Goal: Task Accomplishment & Management: Manage account settings

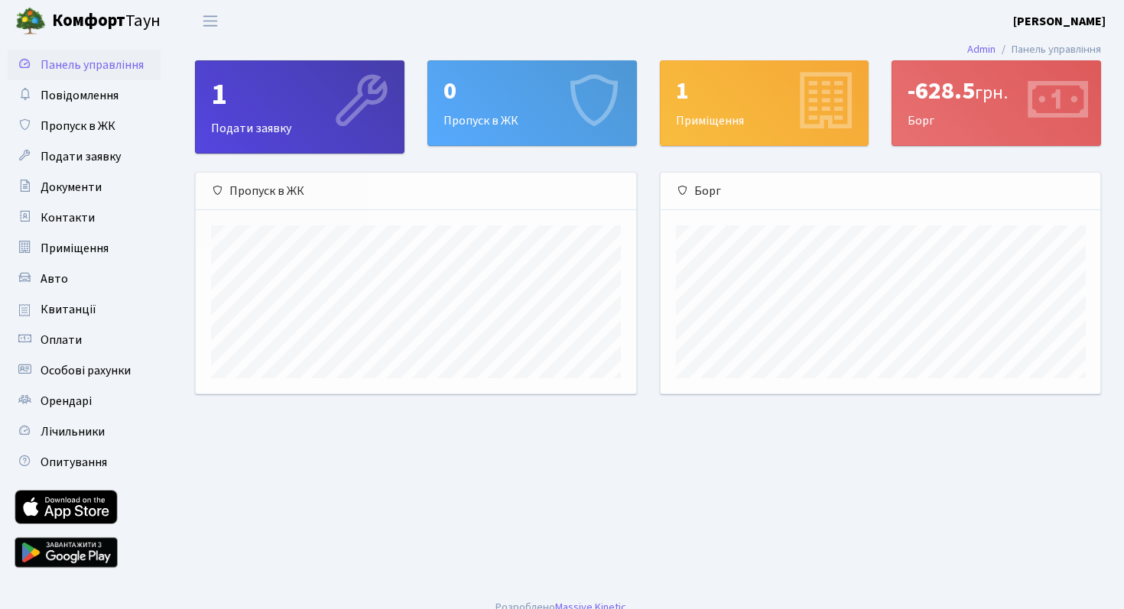
scroll to position [221, 439]
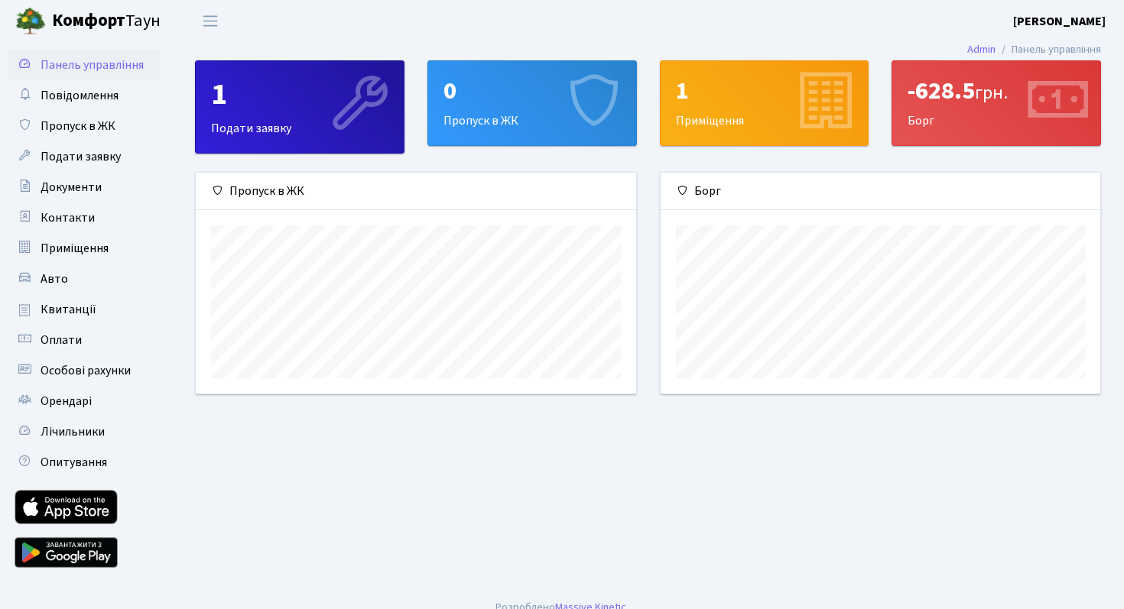
click at [273, 106] on div "1" at bounding box center [299, 94] width 177 height 37
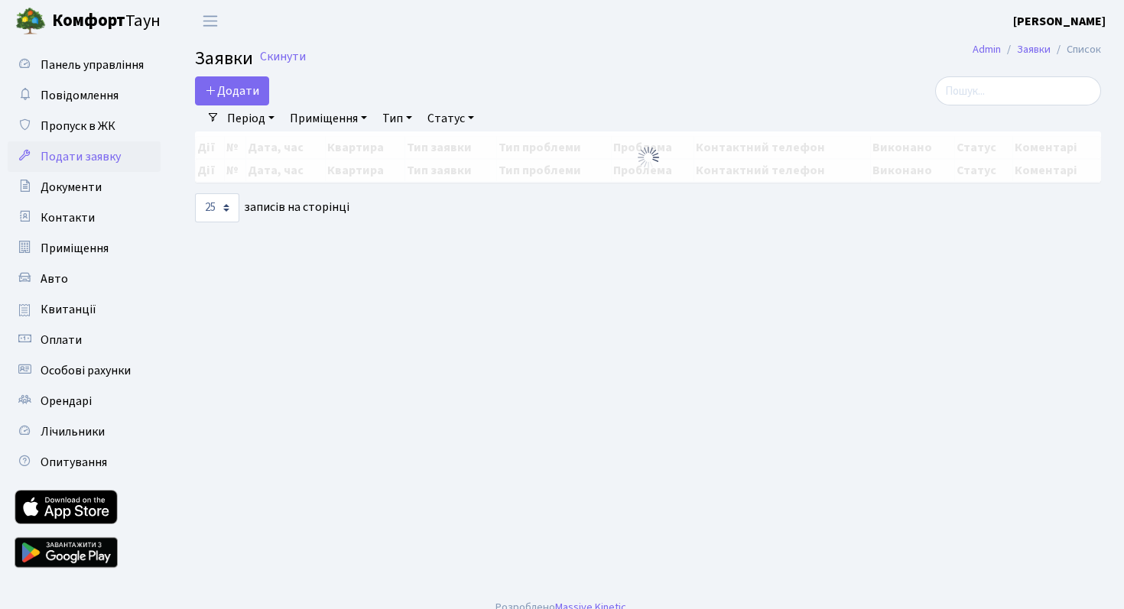
select select "25"
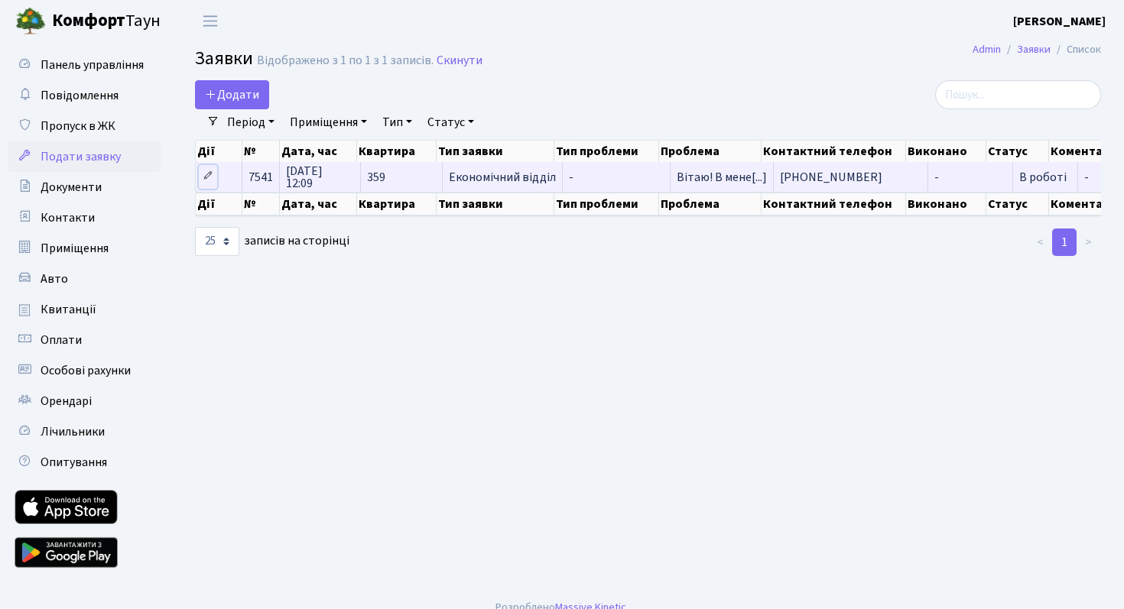
click at [211, 177] on icon at bounding box center [208, 175] width 11 height 11
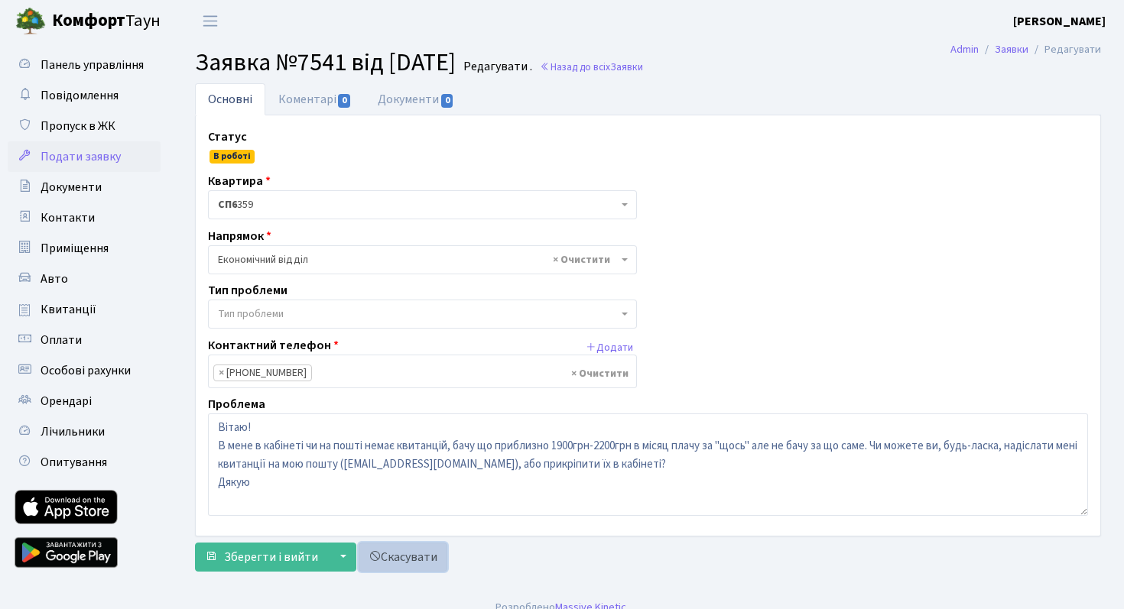
click at [397, 566] on link "Скасувати" at bounding box center [402, 557] width 89 height 29
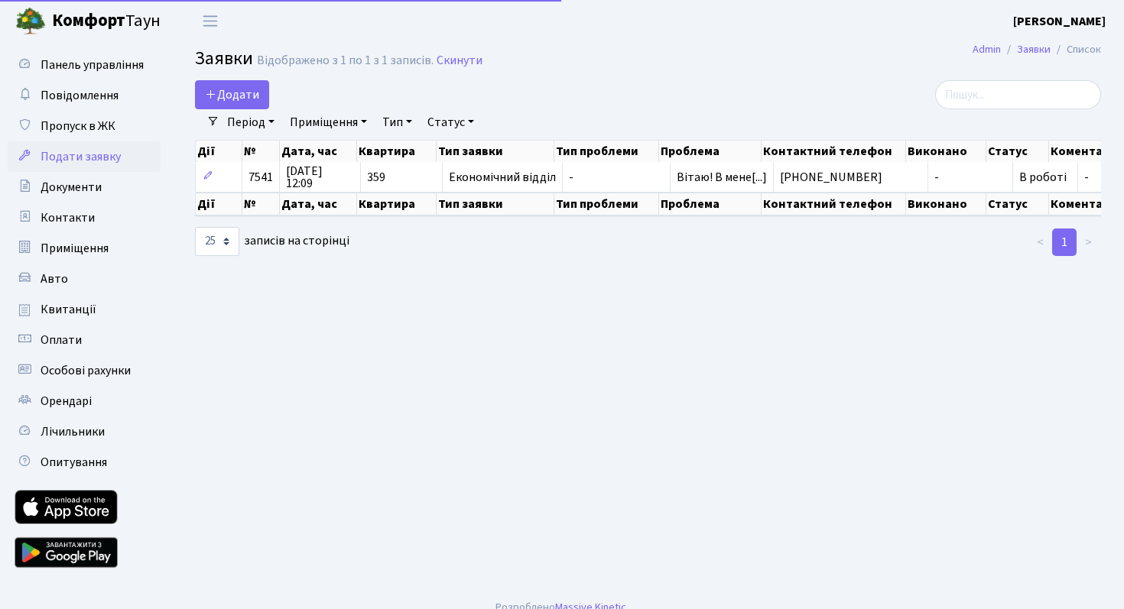
select select "25"
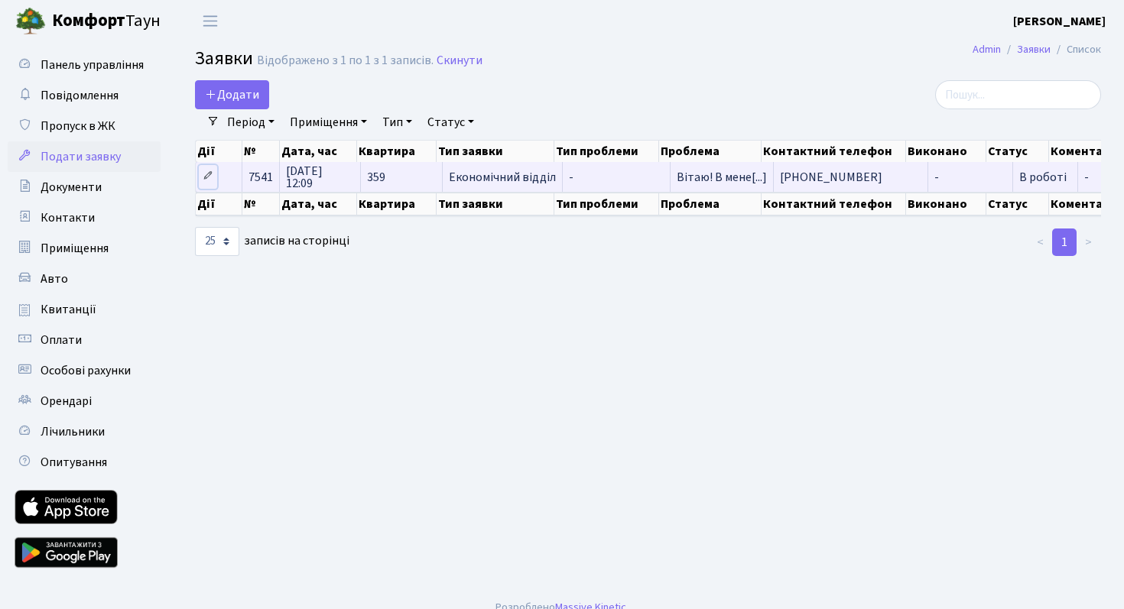
click at [206, 172] on icon at bounding box center [208, 175] width 11 height 11
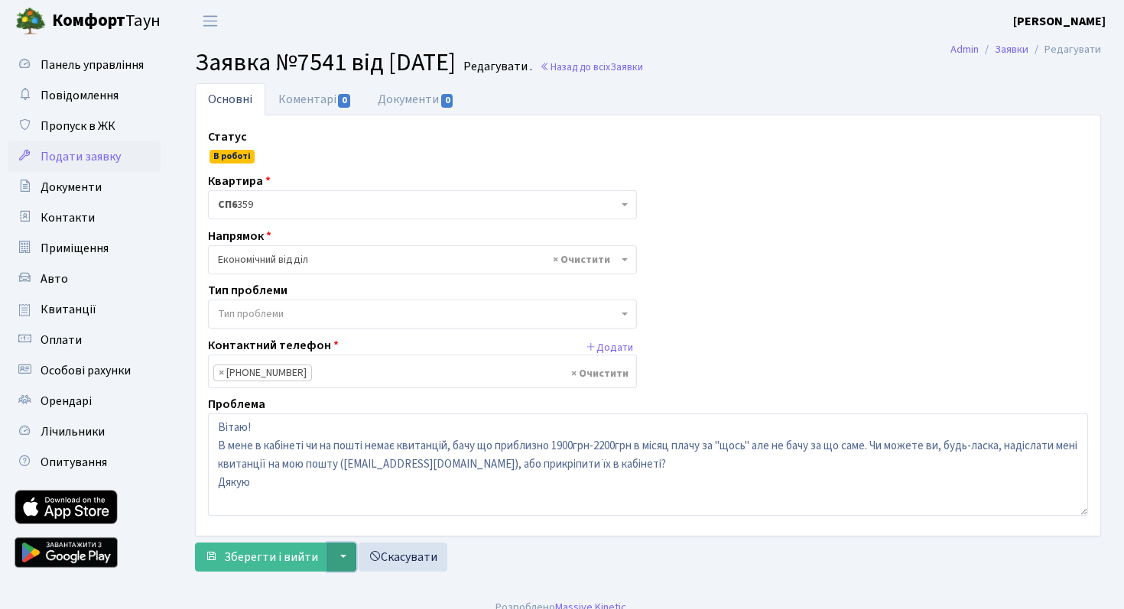
click at [341, 553] on button "▼" at bounding box center [341, 557] width 29 height 29
click at [223, 161] on span "В роботі" at bounding box center [231, 157] width 45 height 14
click at [386, 560] on link "Скасувати" at bounding box center [402, 557] width 89 height 29
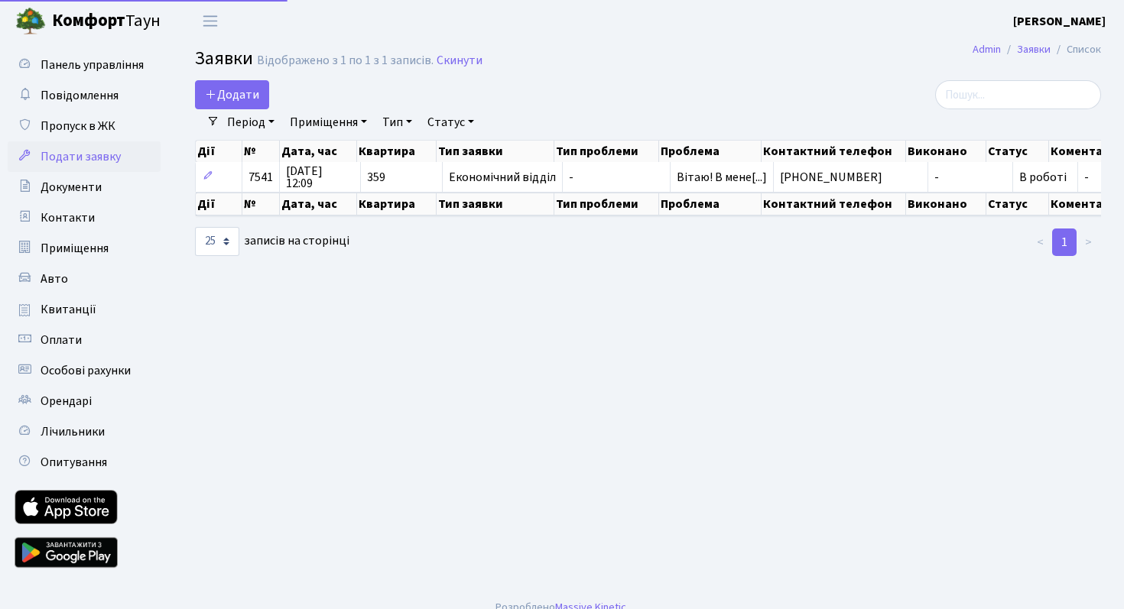
select select "25"
click at [83, 303] on span "Квитанції" at bounding box center [69, 309] width 56 height 17
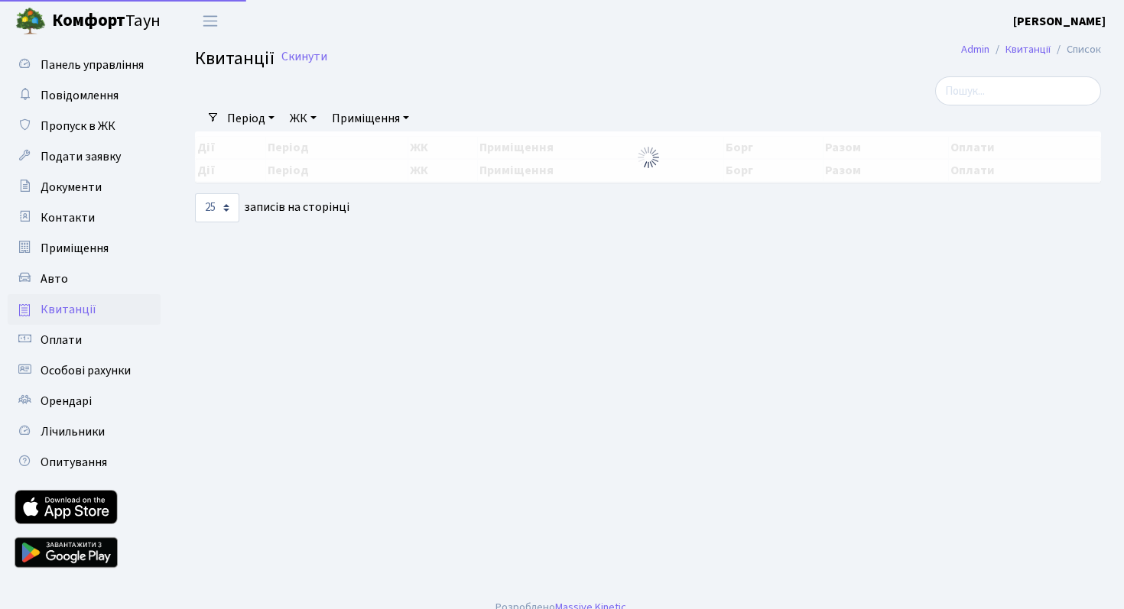
select select "25"
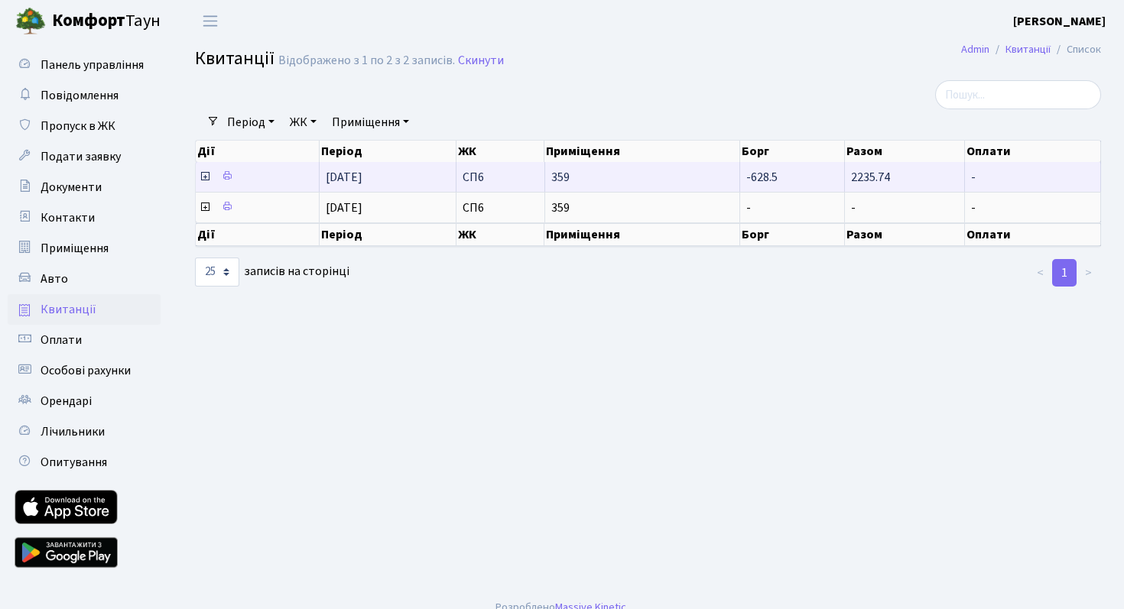
click at [416, 177] on td "[DATE]" at bounding box center [387, 177] width 137 height 30
click at [205, 179] on icon at bounding box center [205, 176] width 12 height 12
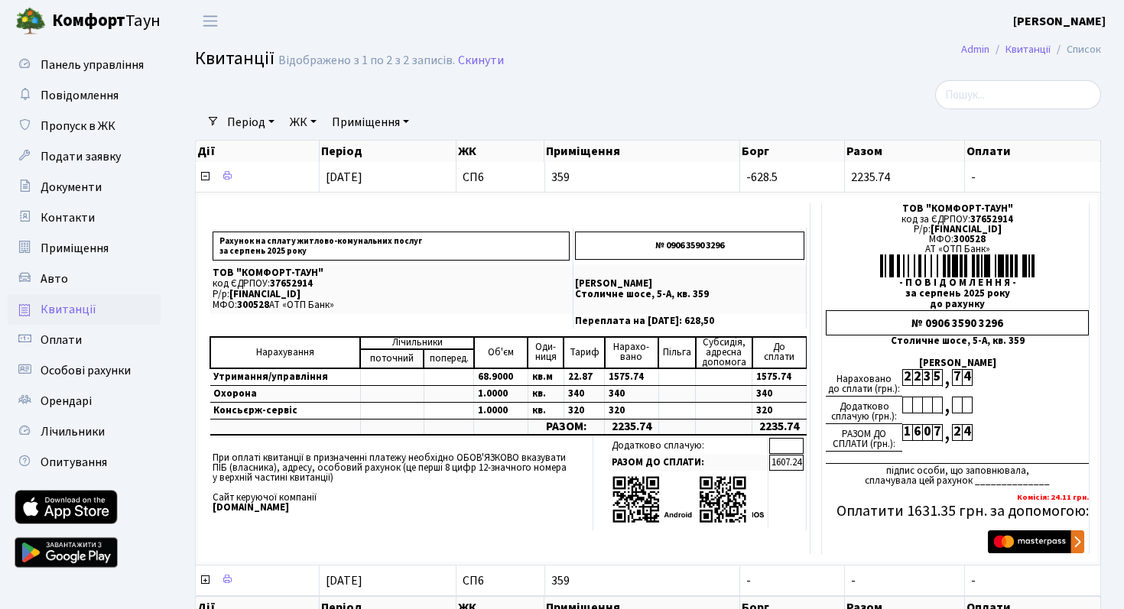
scroll to position [91, 0]
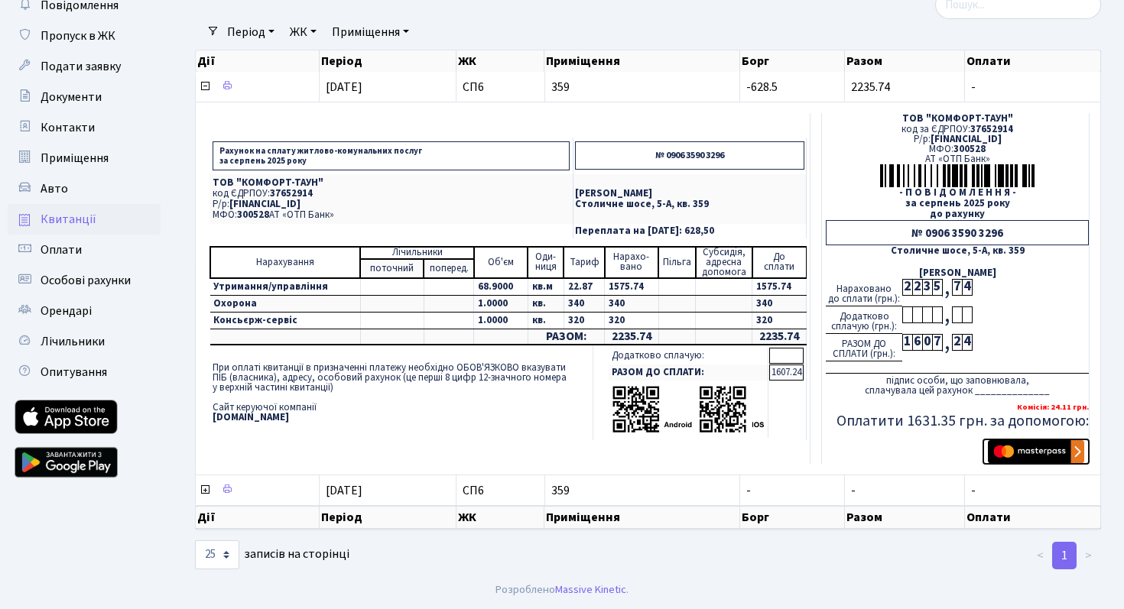
click at [1012, 449] on img "submit" at bounding box center [1036, 451] width 96 height 23
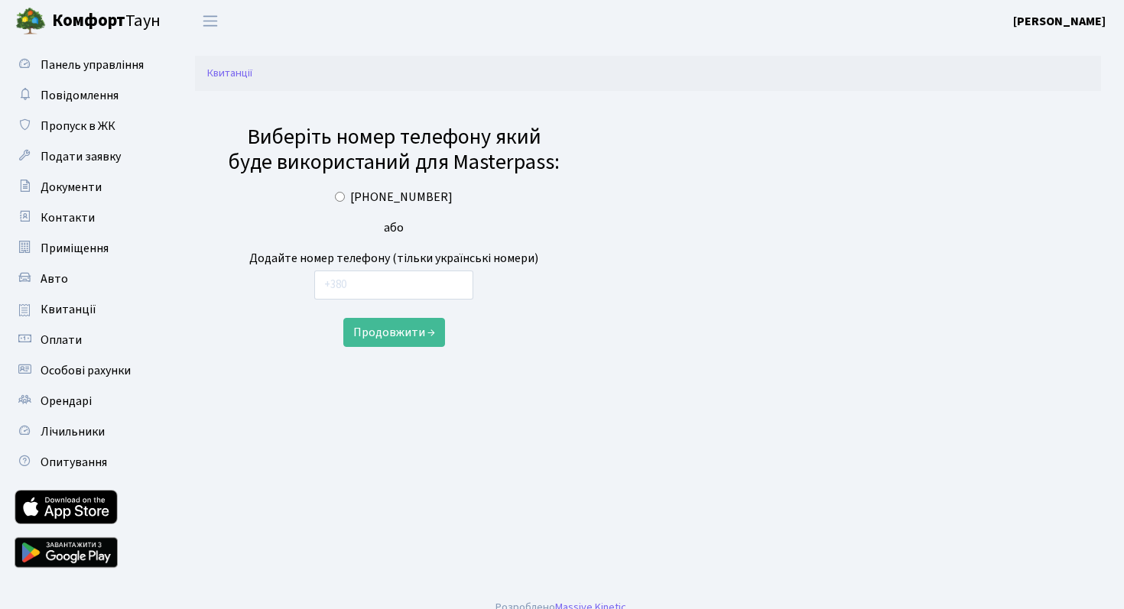
click at [376, 198] on label "[PHONE_NUMBER]" at bounding box center [401, 197] width 102 height 18
click at [345, 198] on input "[PHONE_NUMBER]" at bounding box center [340, 197] width 10 height 10
radio input "true"
click at [374, 338] on button "Продовжити →" at bounding box center [394, 332] width 102 height 29
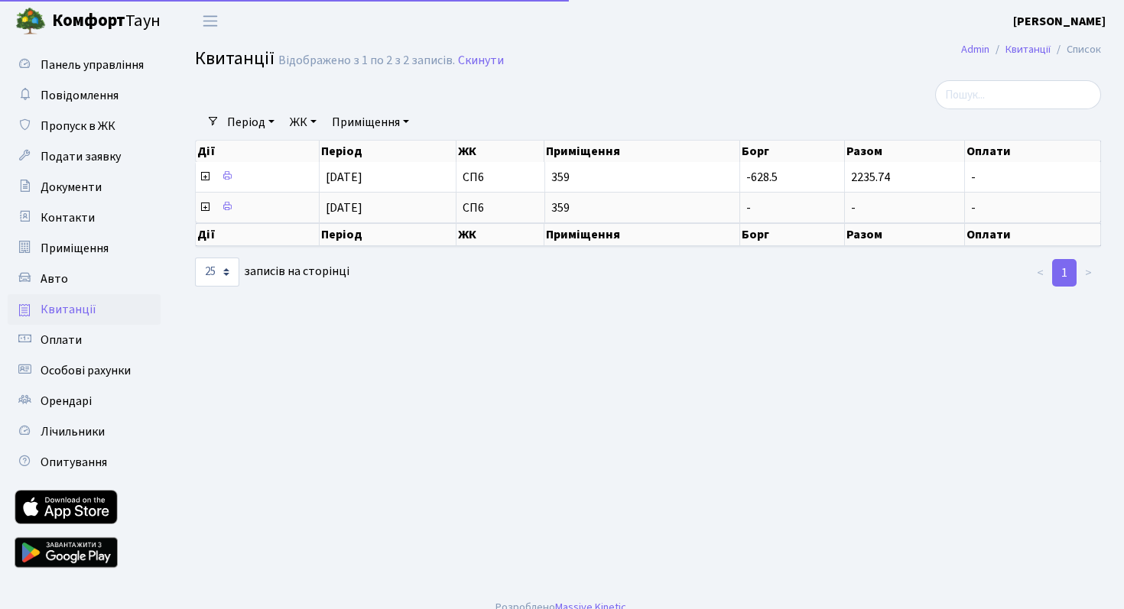
select select "25"
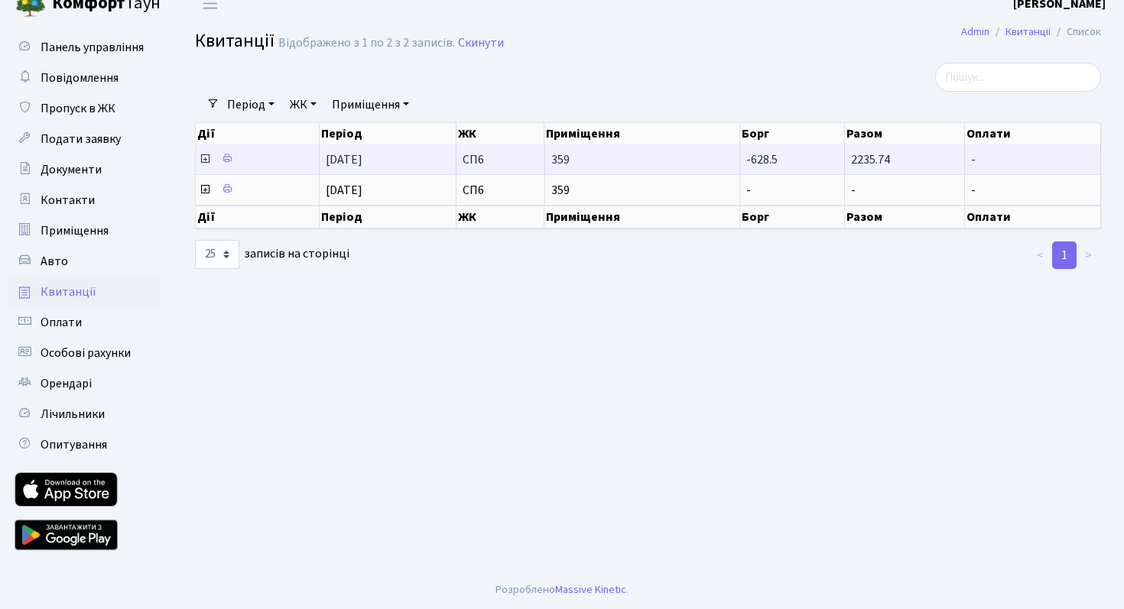
click at [203, 164] on icon at bounding box center [205, 159] width 12 height 12
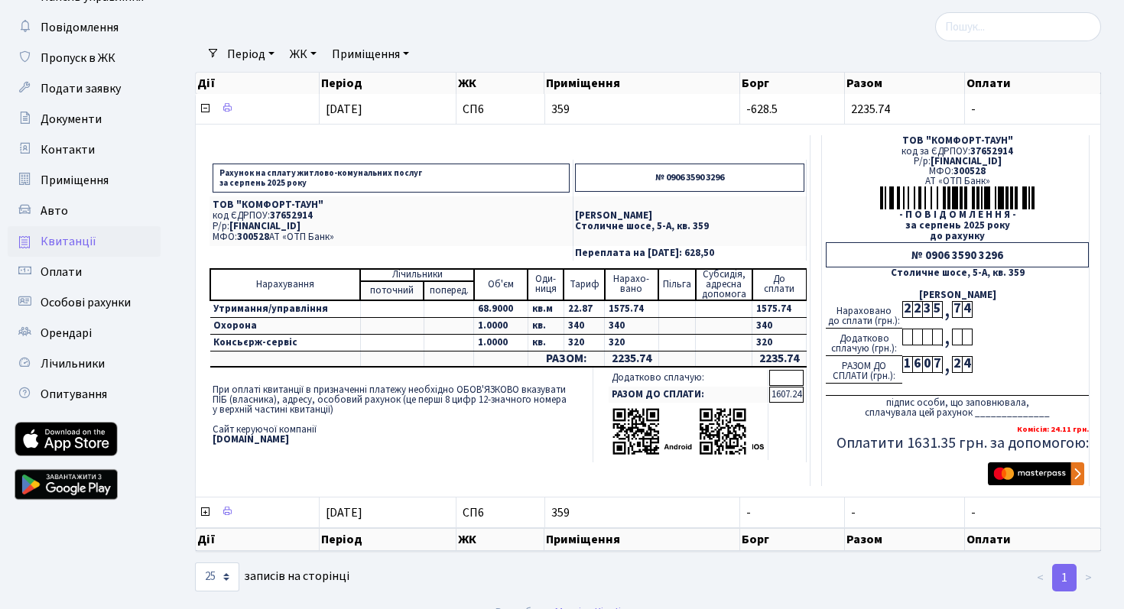
scroll to position [91, 0]
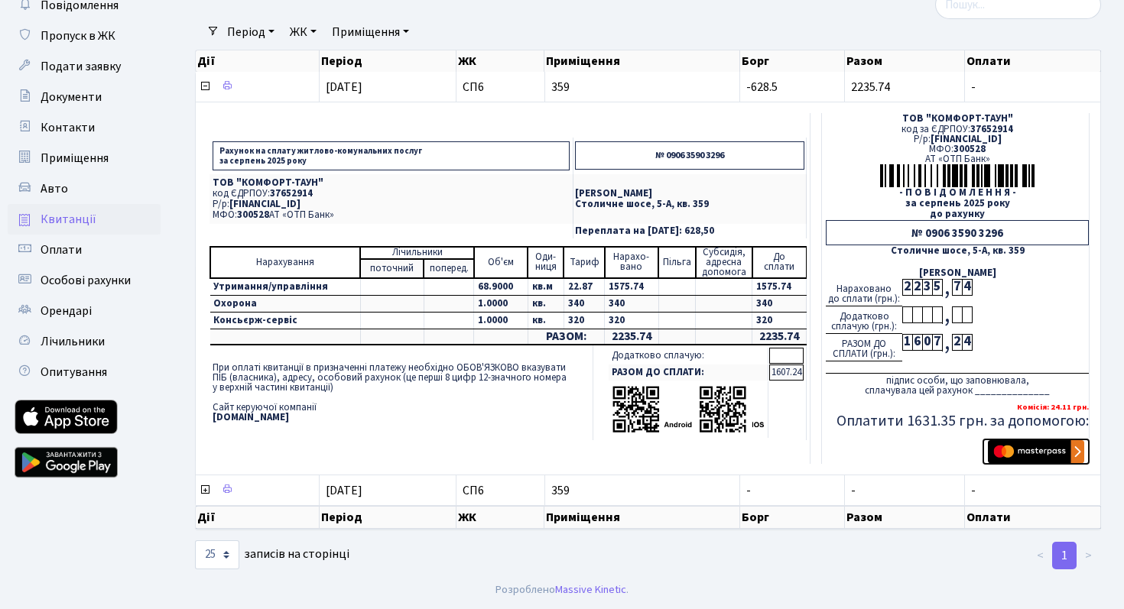
click at [1079, 449] on img "submit" at bounding box center [1036, 451] width 96 height 23
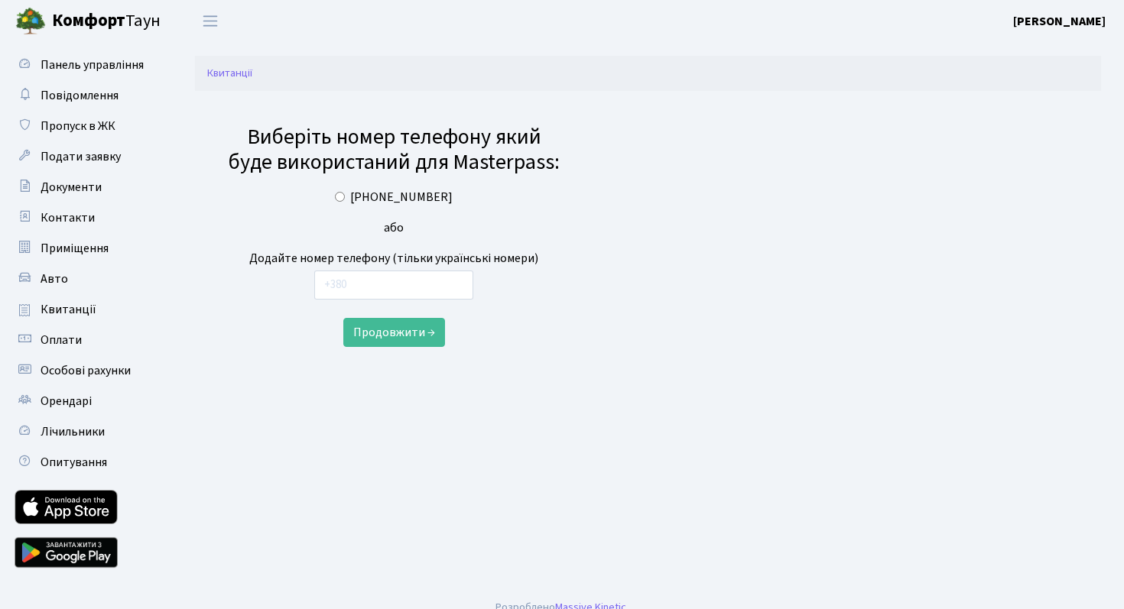
click at [436, 161] on h3 "Виберіть номер телефону який буде використаний для Masterpass:" at bounding box center [394, 150] width 340 height 51
click at [456, 264] on div "Додайте номер телефону (тільки українські номери)" at bounding box center [394, 258] width 340 height 18
click at [488, 393] on main "Квитанції Виберіть номер телефону який буде використаний для Masterpass: +38093…" at bounding box center [648, 315] width 952 height 547
click at [373, 204] on label "+380932843363" at bounding box center [401, 197] width 102 height 18
click at [345, 202] on input "+380932843363" at bounding box center [340, 197] width 10 height 10
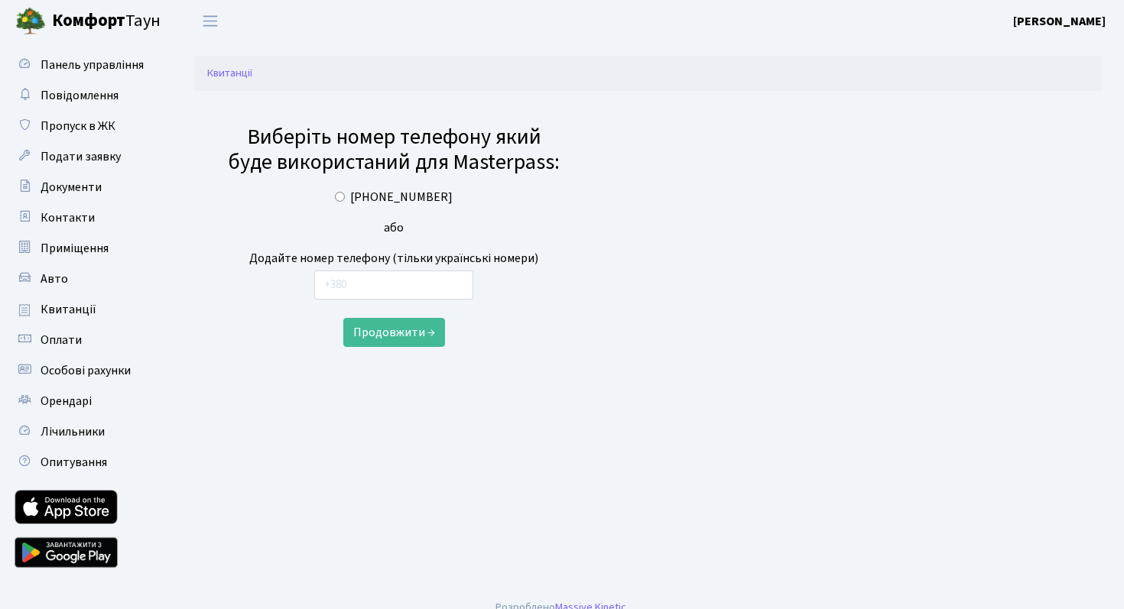
radio input "true"
click at [375, 338] on button "Продовжити →" at bounding box center [394, 332] width 102 height 29
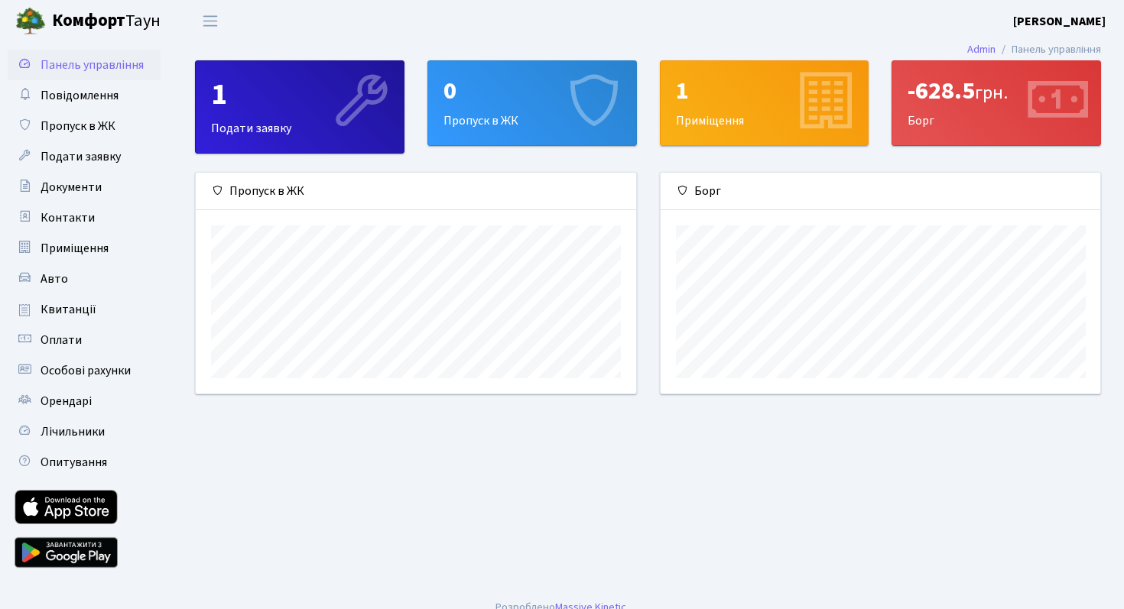
scroll to position [221, 439]
click at [82, 310] on span "Квитанції" at bounding box center [69, 309] width 56 height 17
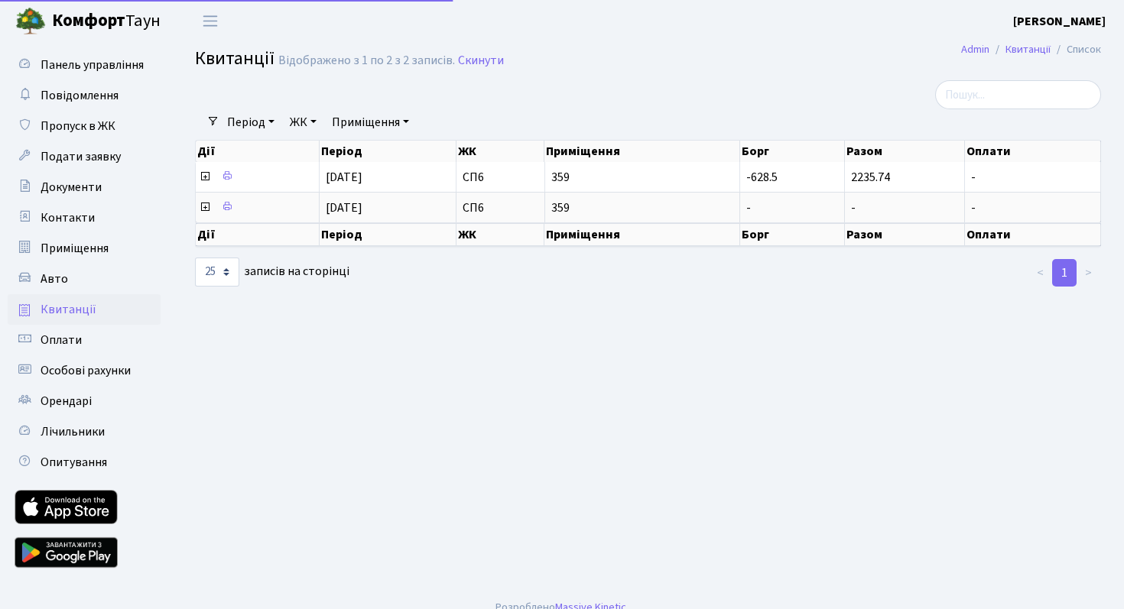
select select "25"
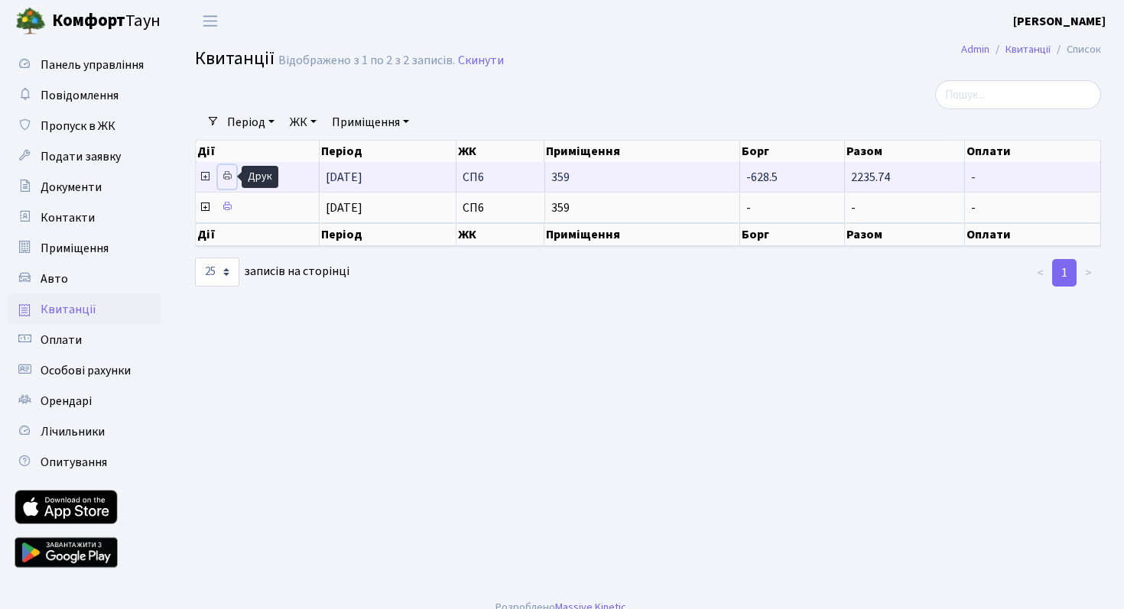
click at [222, 179] on icon at bounding box center [227, 175] width 11 height 11
click at [209, 177] on icon at bounding box center [205, 176] width 12 height 12
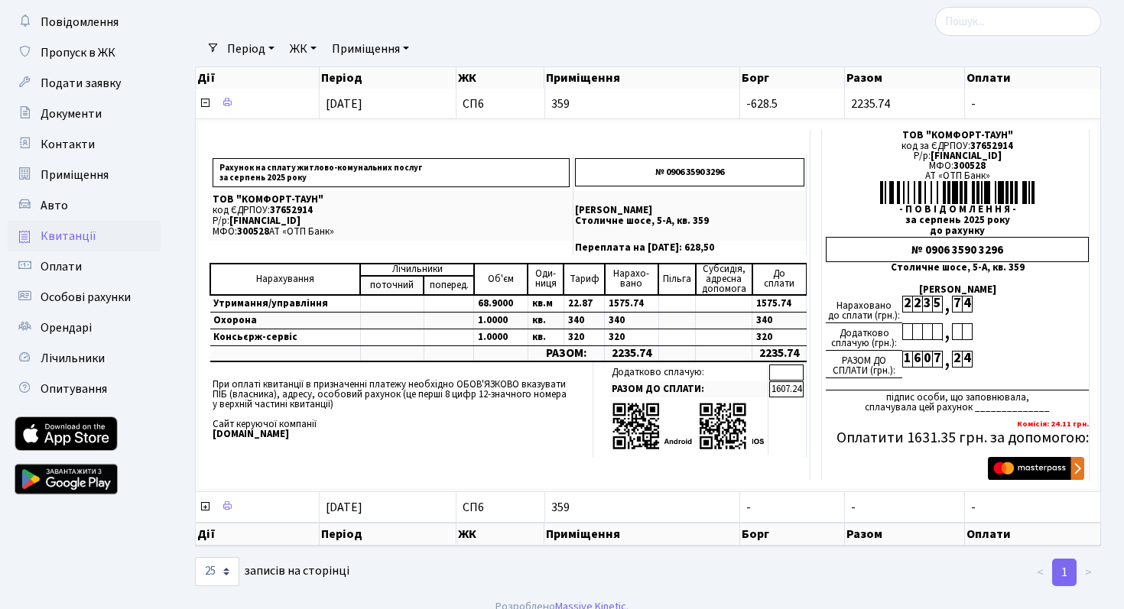
scroll to position [82, 0]
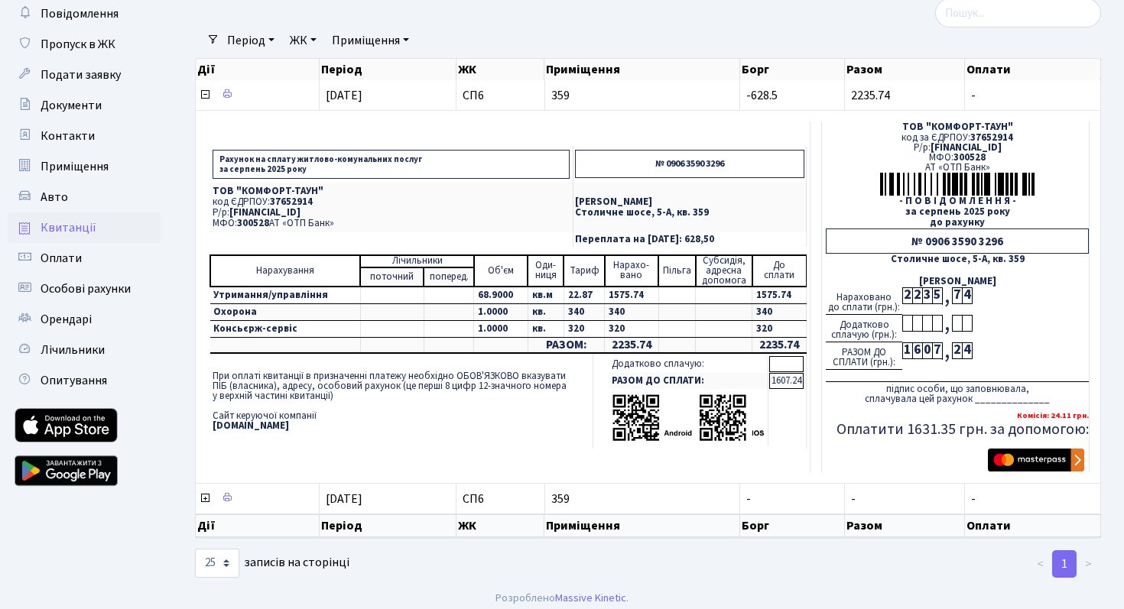
click at [1036, 475] on div "Рахунок на сплату житлово-комунальних послуг за серпень 2025 року № 0906 3590 3…" at bounding box center [648, 297] width 898 height 366
click at [1039, 465] on img "submit" at bounding box center [1036, 460] width 96 height 23
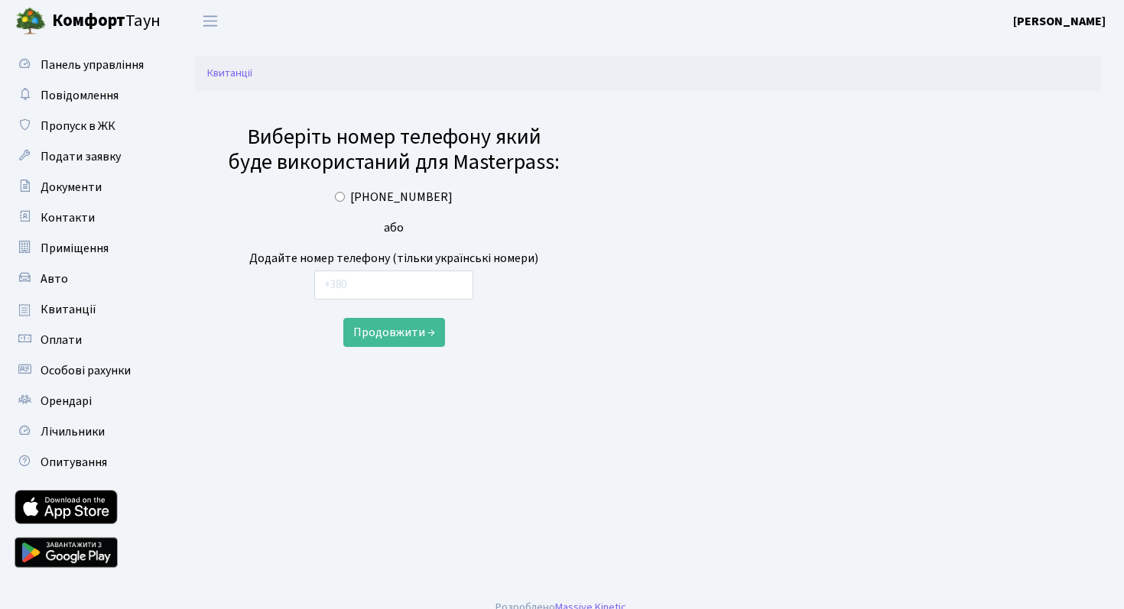
click at [361, 203] on div "[PHONE_NUMBER]" at bounding box center [394, 197] width 340 height 18
click at [361, 203] on div "+380932843363" at bounding box center [394, 197] width 340 height 18
click at [360, 201] on div "+380932843363" at bounding box center [394, 197] width 340 height 18
click at [345, 199] on input "+380932843363" at bounding box center [340, 197] width 10 height 10
radio input "true"
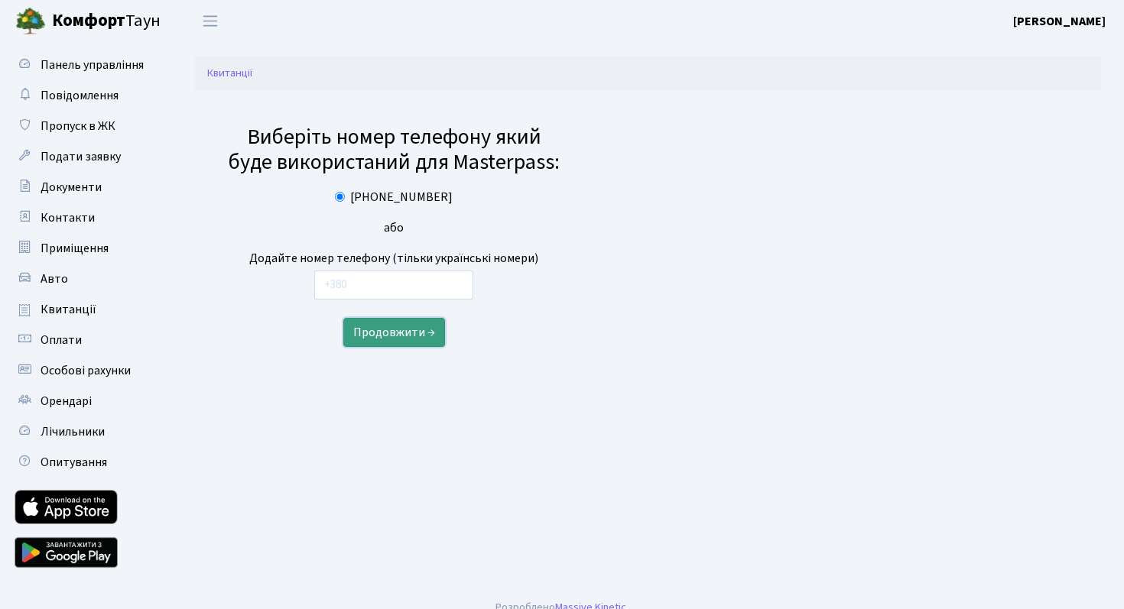
click at [384, 343] on button "Продовжити →" at bounding box center [394, 332] width 102 height 29
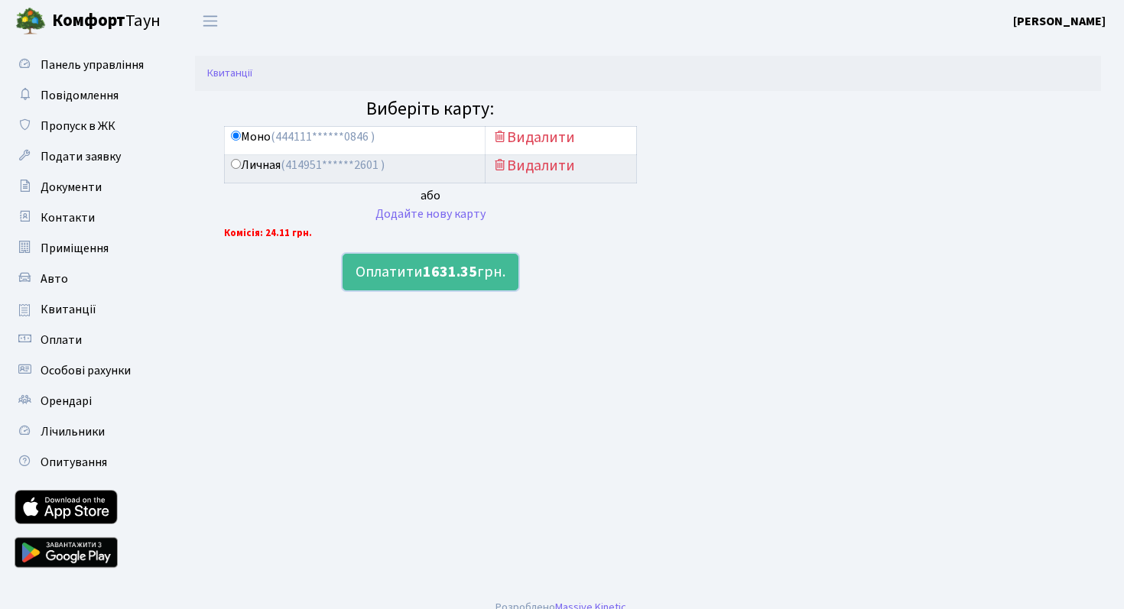
drag, startPoint x: 428, startPoint y: 279, endPoint x: 421, endPoint y: 346, distance: 67.6
click at [421, 346] on main "Квитанції Виберіть карту: Моно (444111******0846 ) Видалити Видалити" at bounding box center [648, 315] width 952 height 547
click at [423, 277] on b "1631.35" at bounding box center [450, 271] width 54 height 21
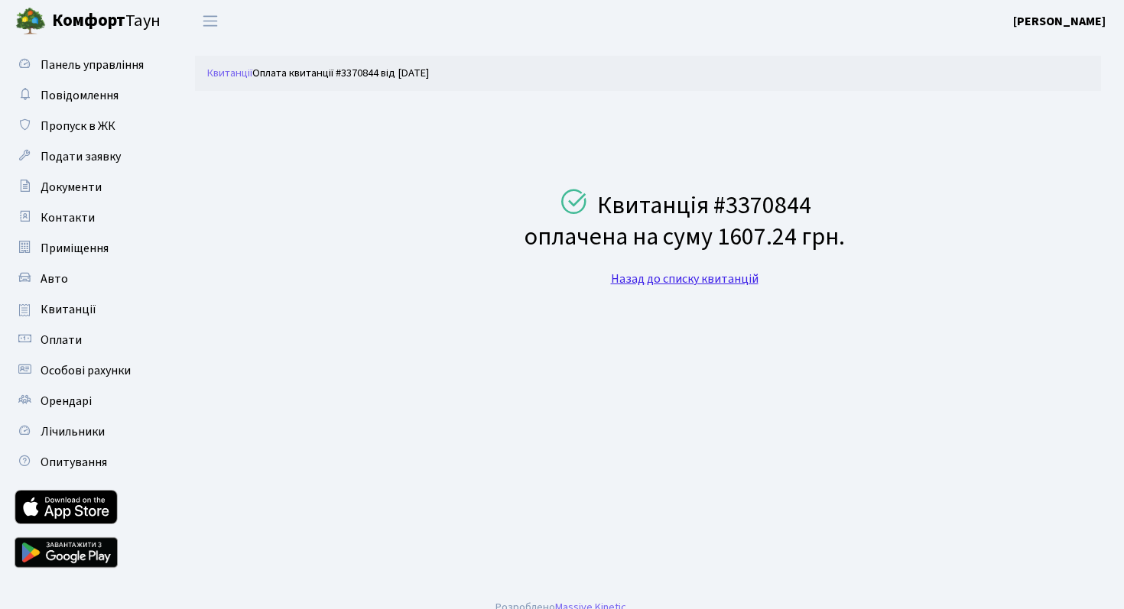
click at [663, 277] on link "Назад до списку квитанцій" at bounding box center [685, 279] width 148 height 17
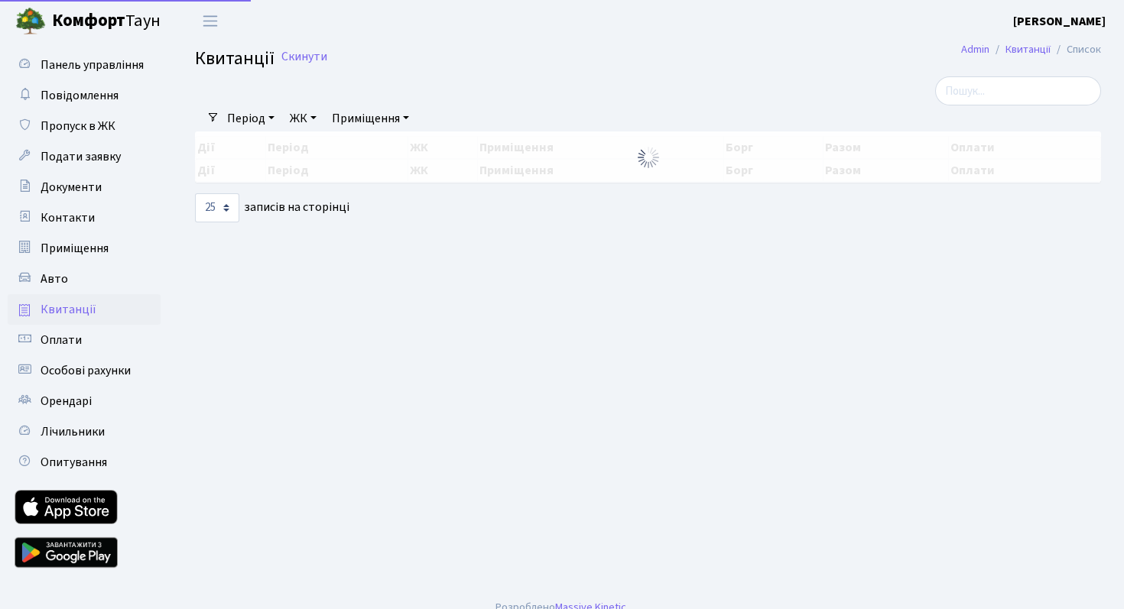
select select "25"
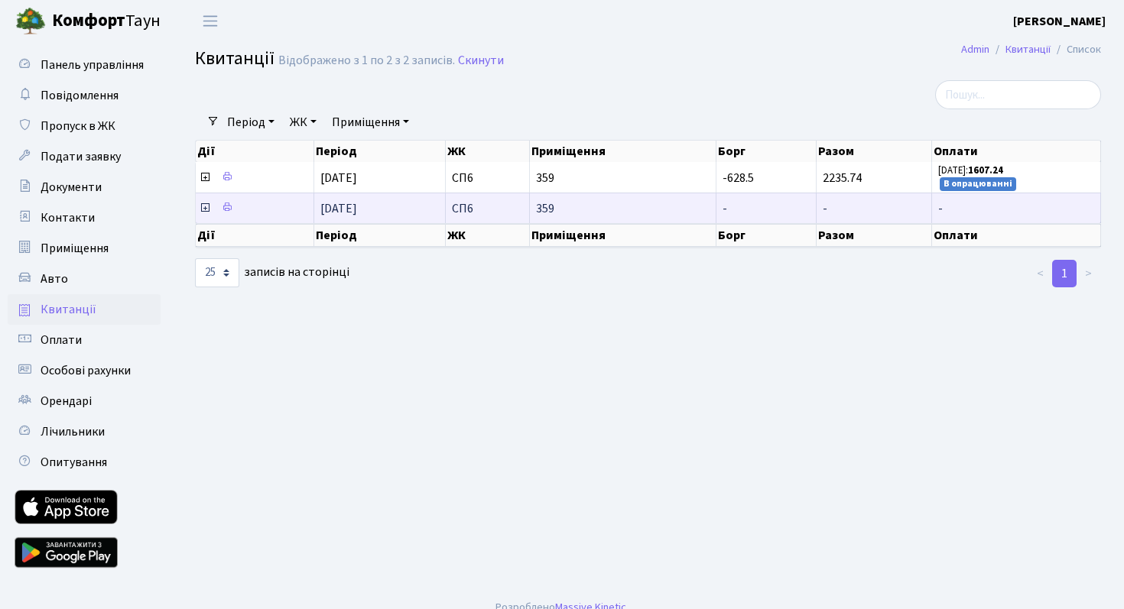
click at [206, 207] on icon at bounding box center [205, 208] width 12 height 12
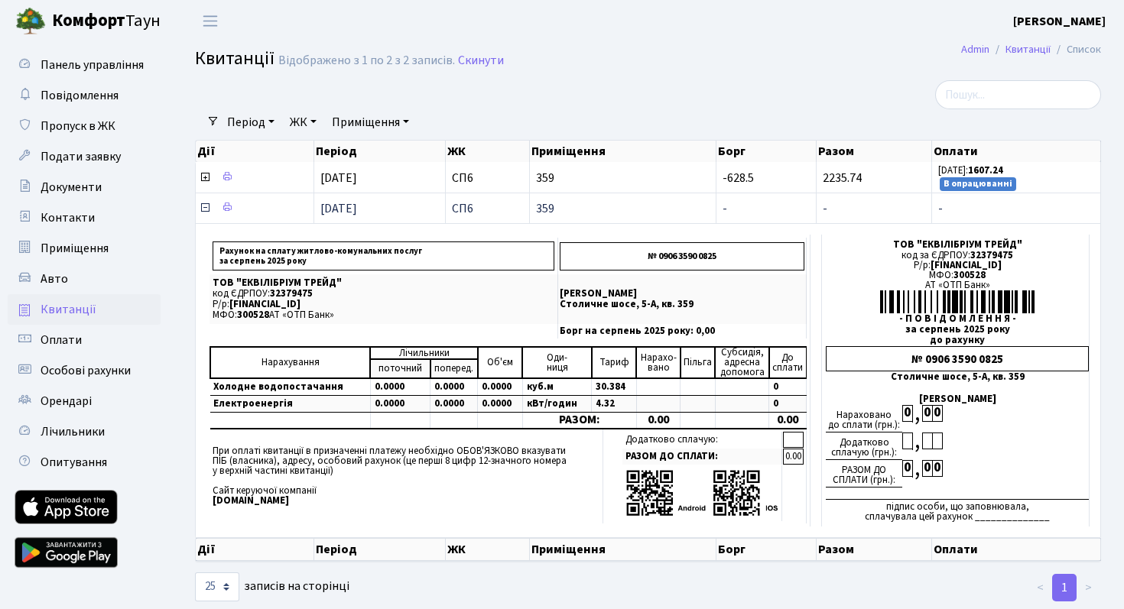
click at [203, 208] on icon at bounding box center [205, 208] width 12 height 12
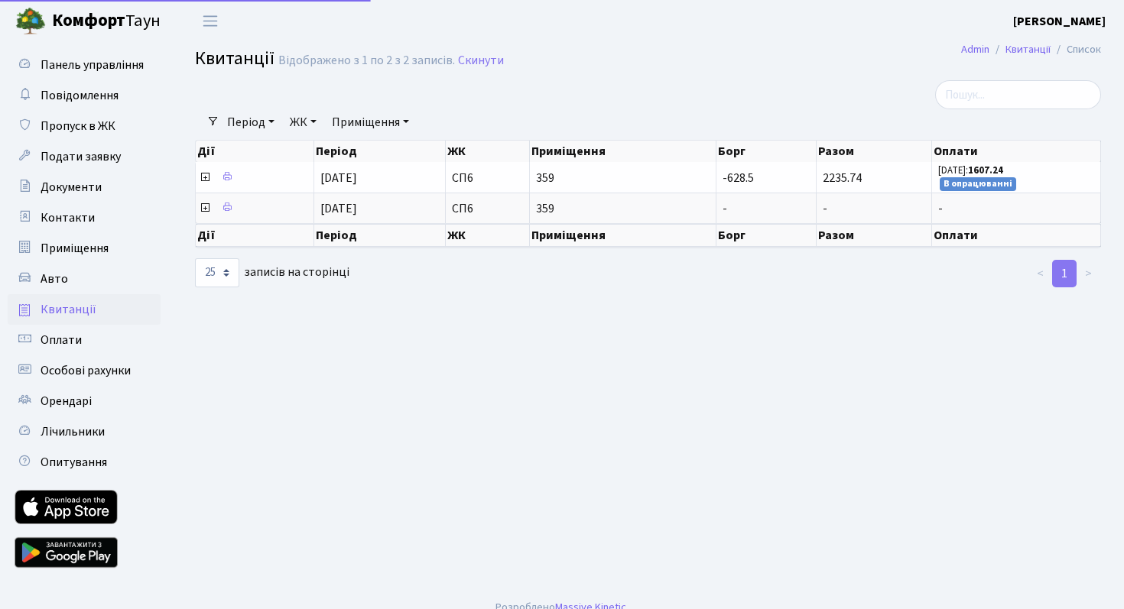
select select "25"
click at [112, 161] on span "Подати заявку" at bounding box center [81, 156] width 80 height 17
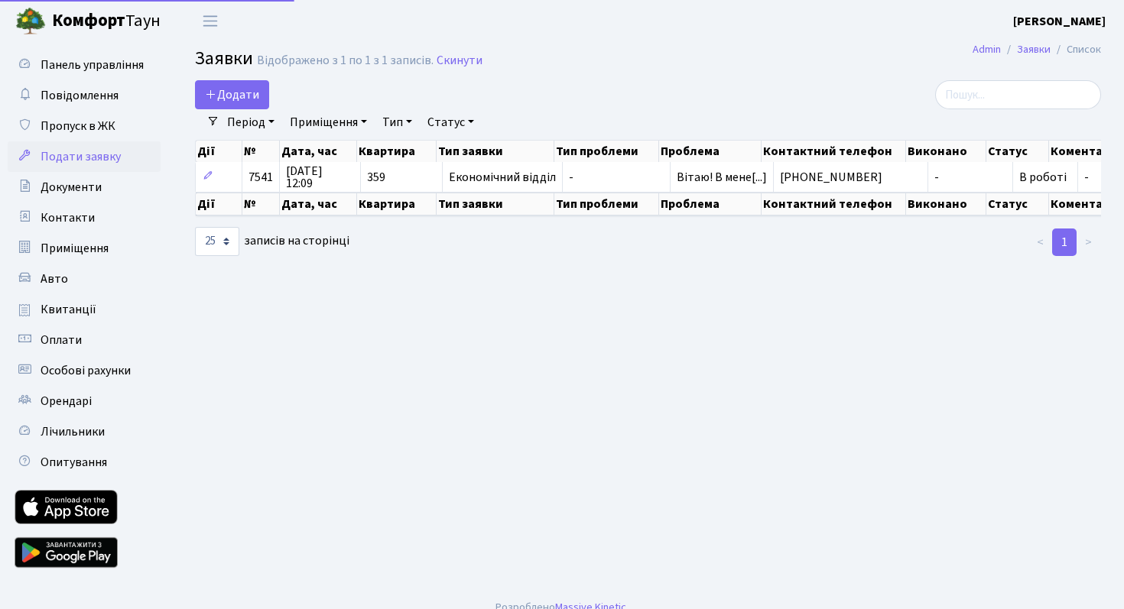
select select "25"
click at [103, 180] on link "Документи" at bounding box center [84, 187] width 153 height 31
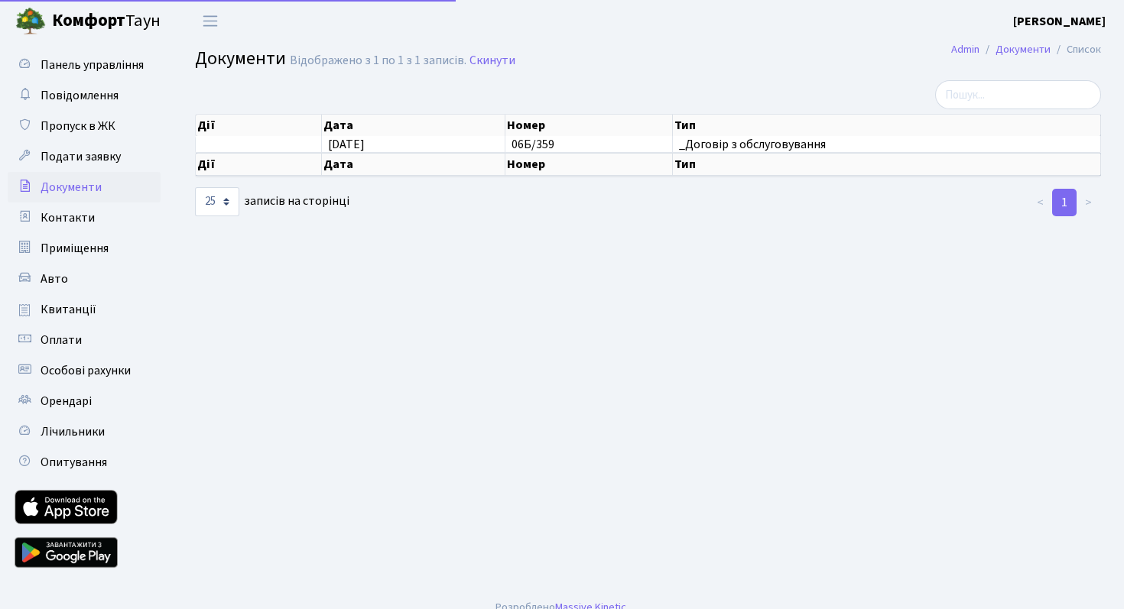
select select "25"
click at [99, 130] on span "Пропуск в ЖК" at bounding box center [78, 126] width 75 height 17
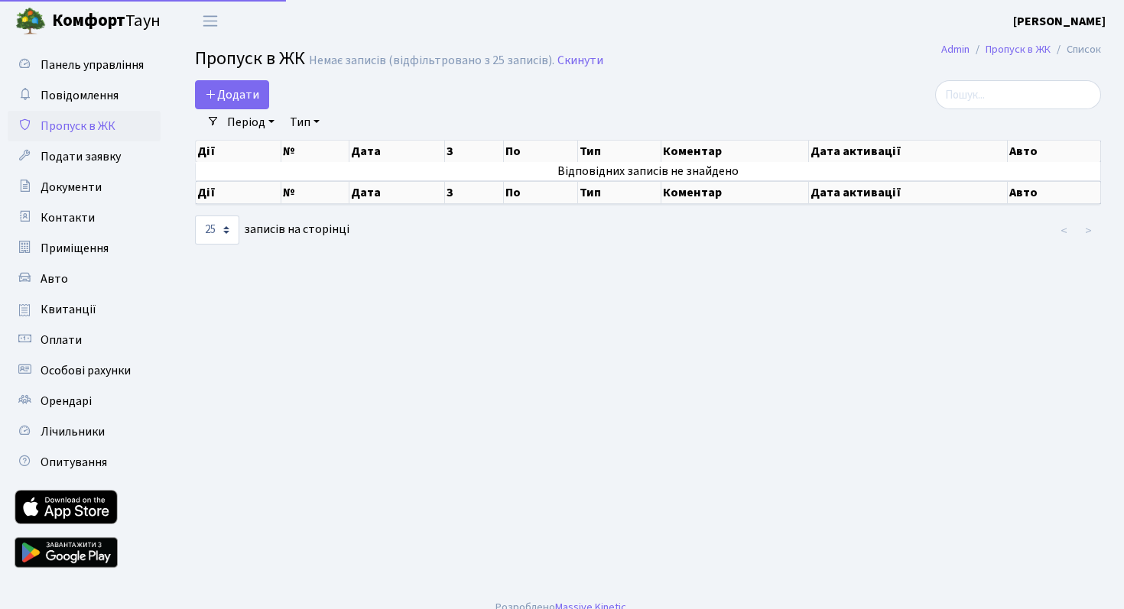
select select "25"
click at [103, 105] on link "Повідомлення" at bounding box center [84, 95] width 153 height 31
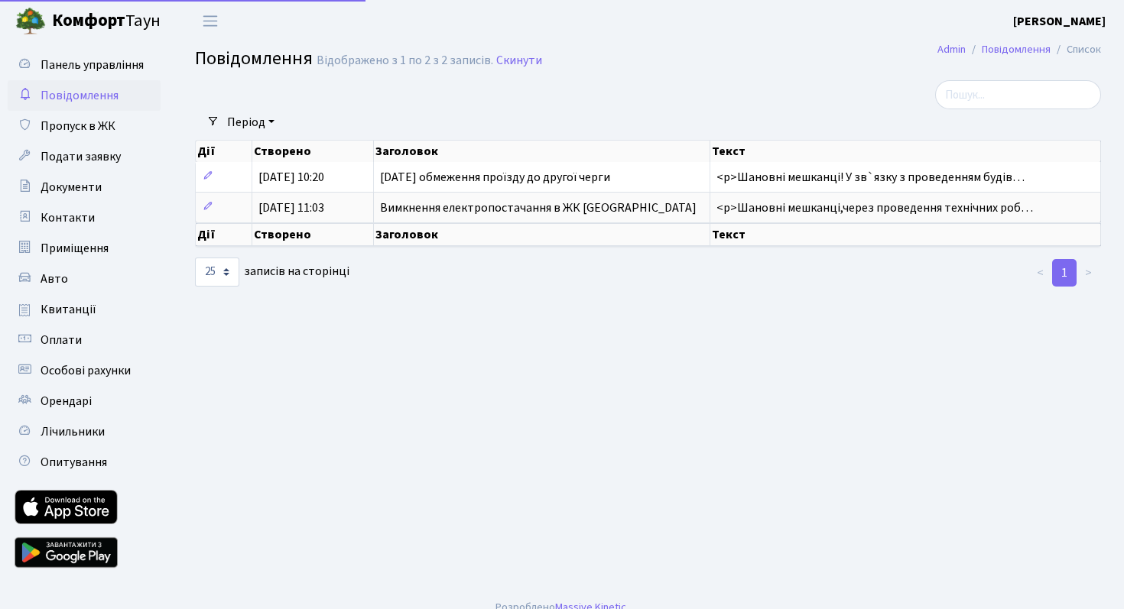
select select "25"
click at [96, 69] on span "Панель управління" at bounding box center [92, 65] width 103 height 17
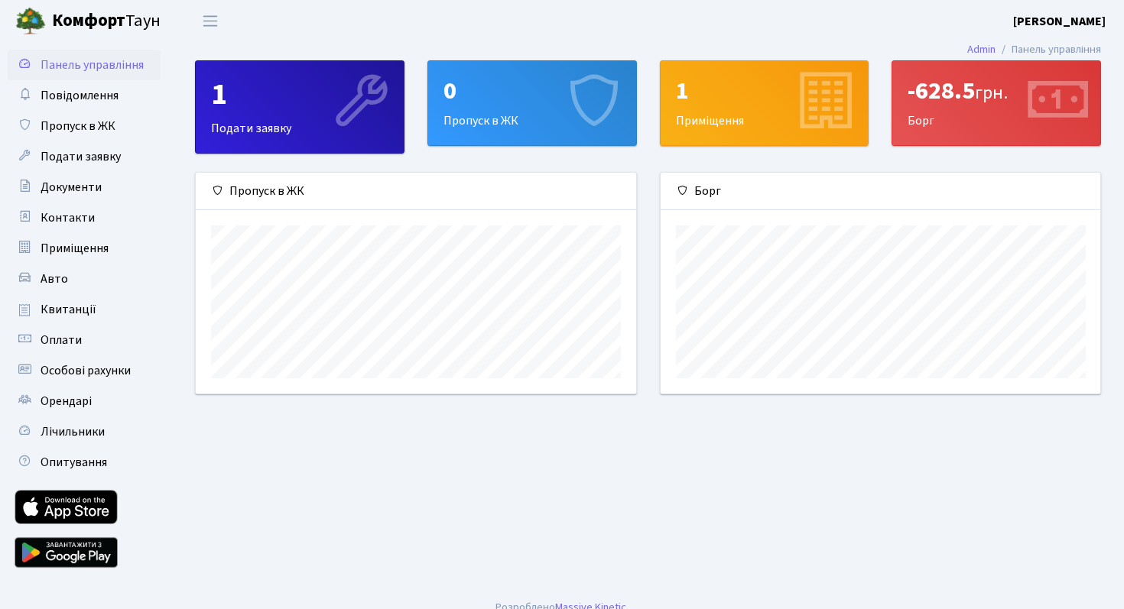
scroll to position [221, 439]
click at [72, 180] on span "Документи" at bounding box center [71, 187] width 61 height 17
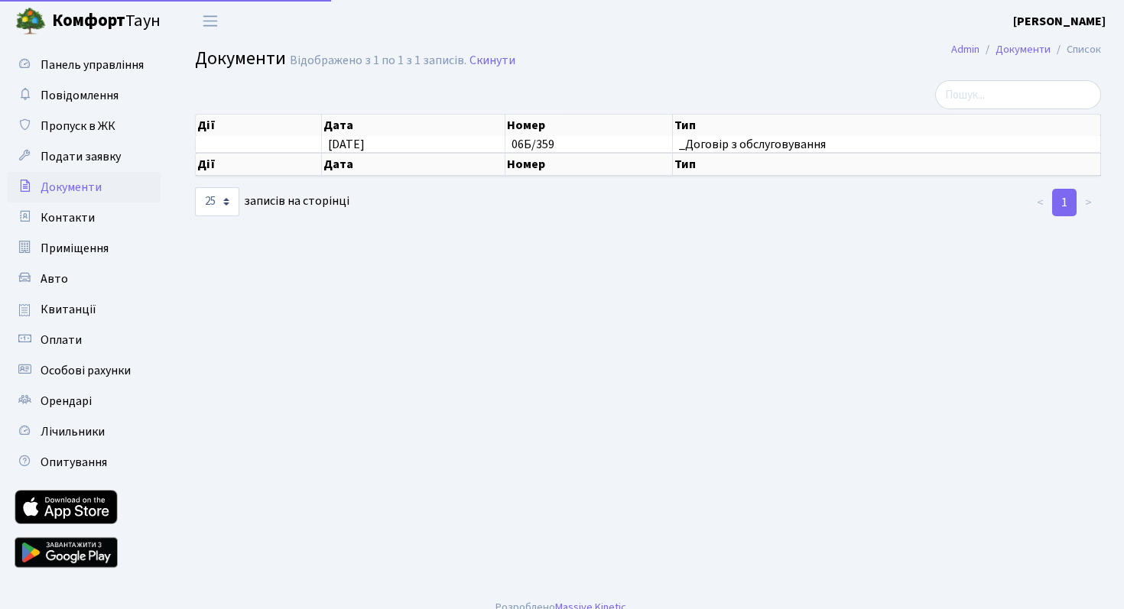
select select "25"
click at [70, 209] on span "Контакти" at bounding box center [68, 217] width 54 height 17
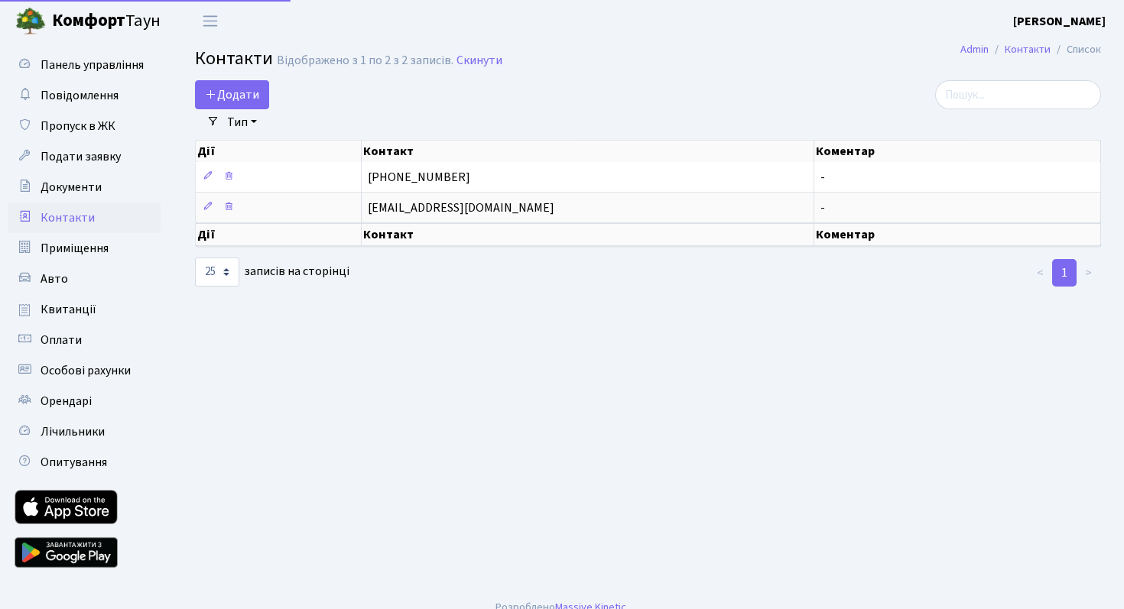
select select "25"
click at [67, 243] on span "Приміщення" at bounding box center [75, 248] width 68 height 17
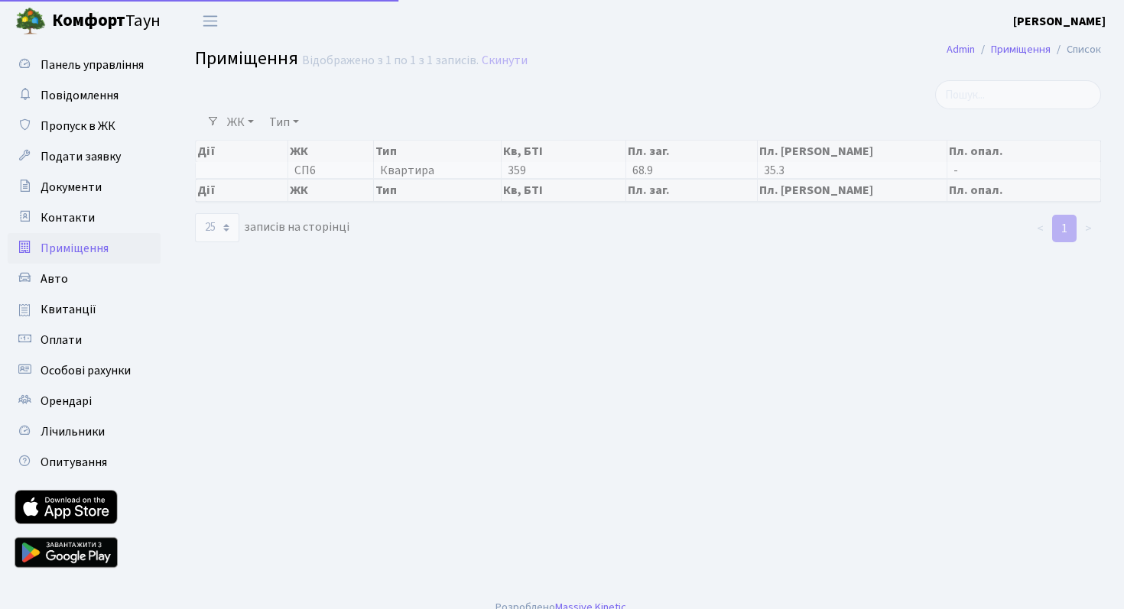
select select "25"
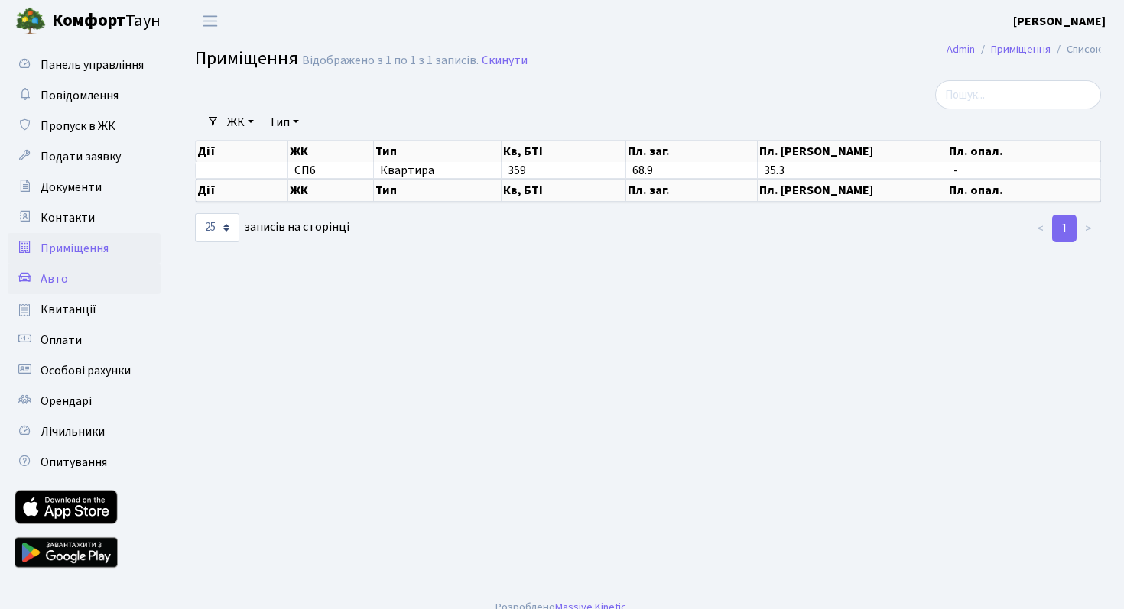
click at [60, 277] on span "Авто" at bounding box center [55, 279] width 28 height 17
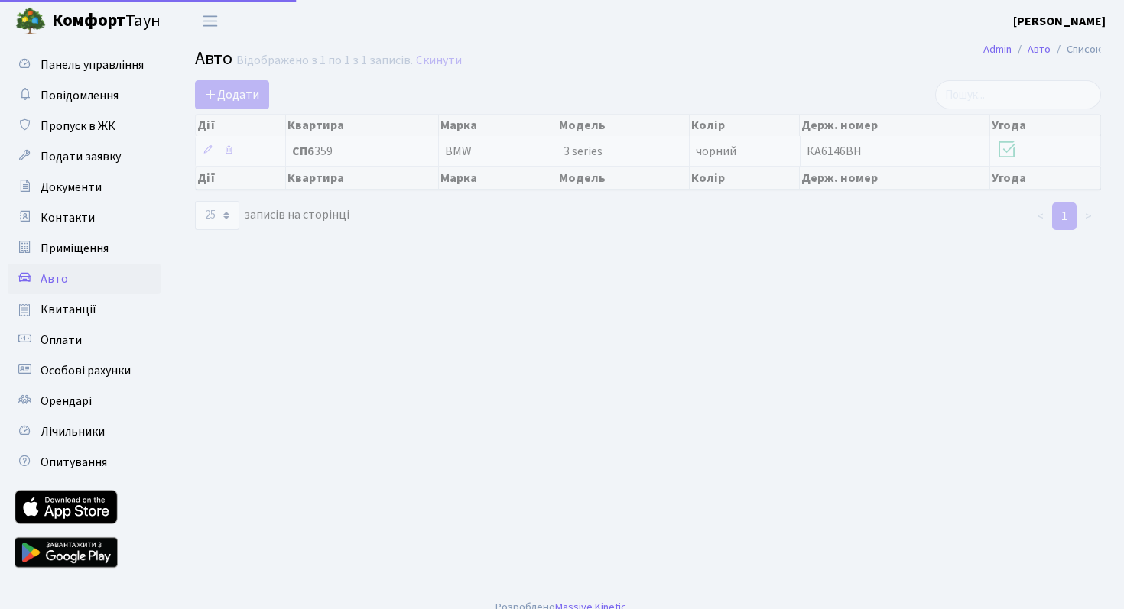
select select "25"
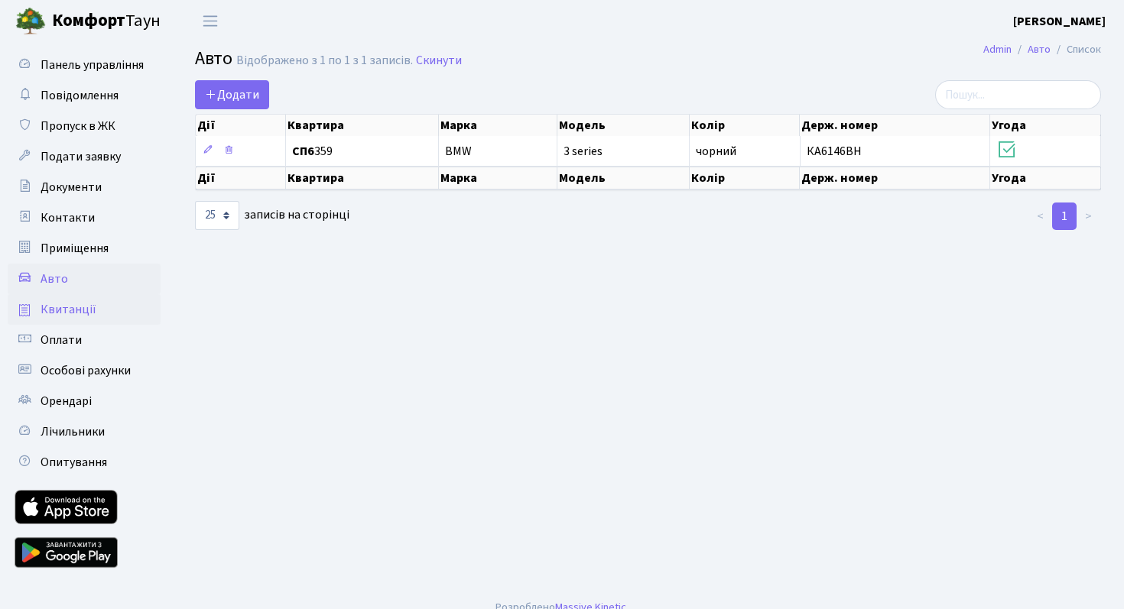
click at [75, 295] on link "Квитанції" at bounding box center [84, 309] width 153 height 31
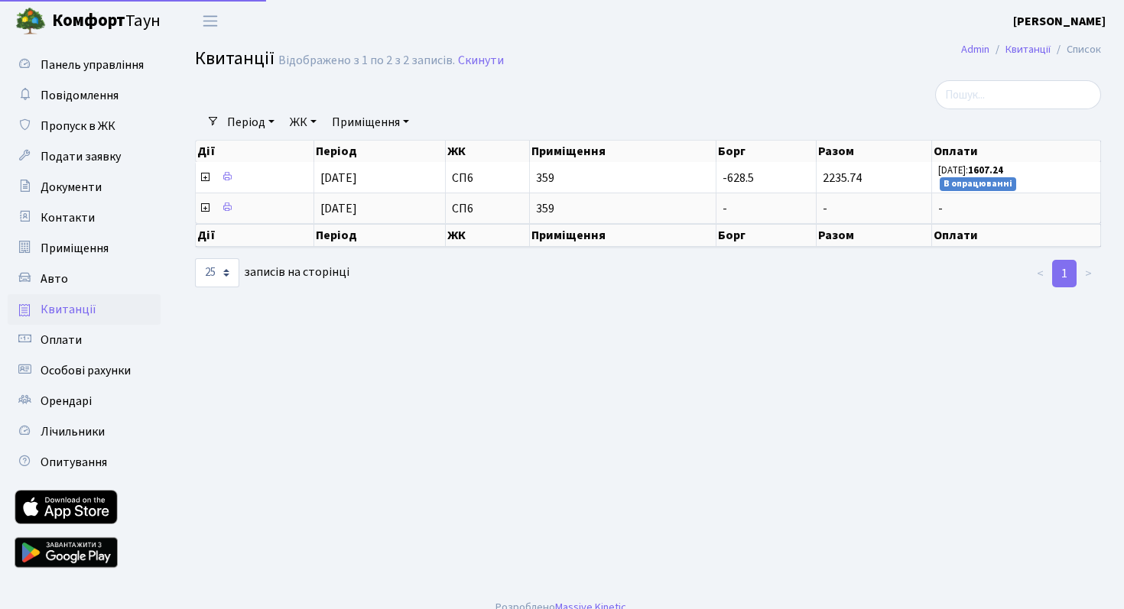
select select "25"
click at [103, 391] on link "Орендарі" at bounding box center [84, 401] width 153 height 31
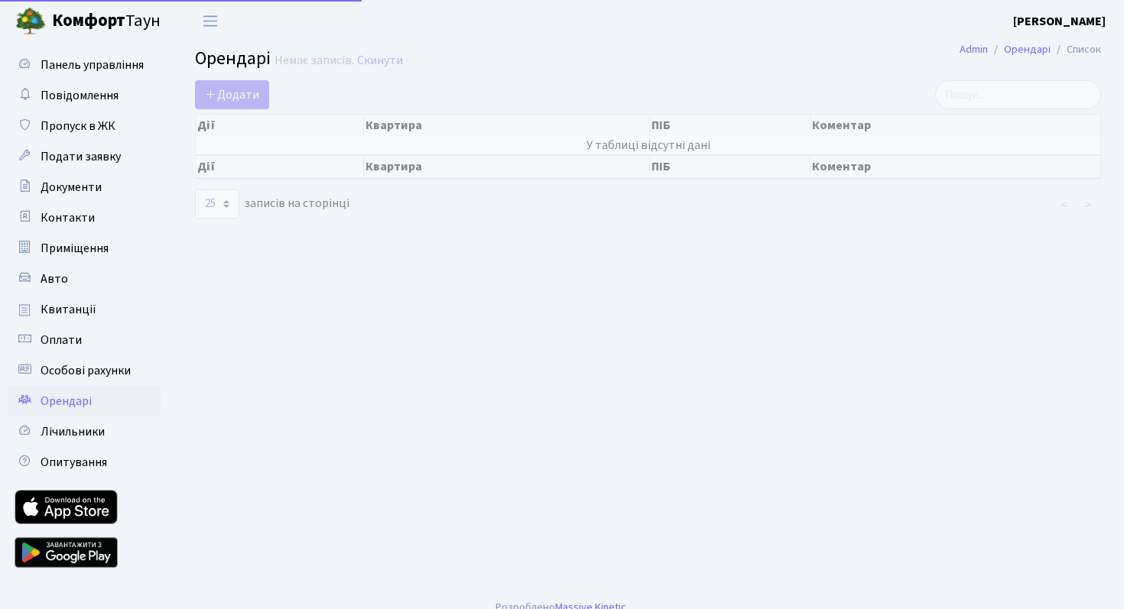
select select "25"
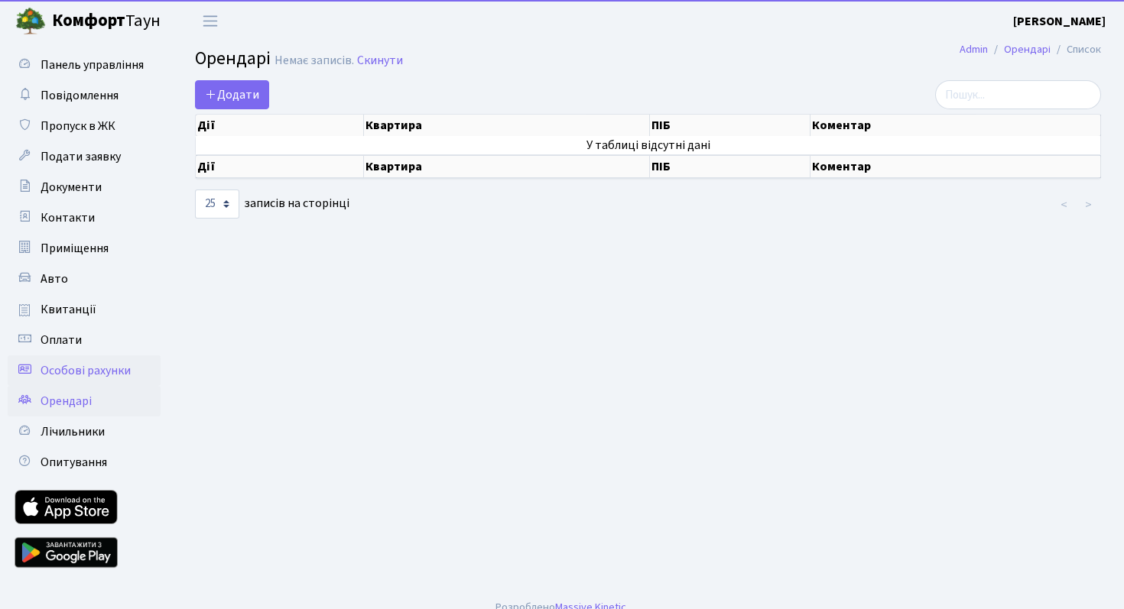
click at [119, 366] on span "Особові рахунки" at bounding box center [86, 370] width 90 height 17
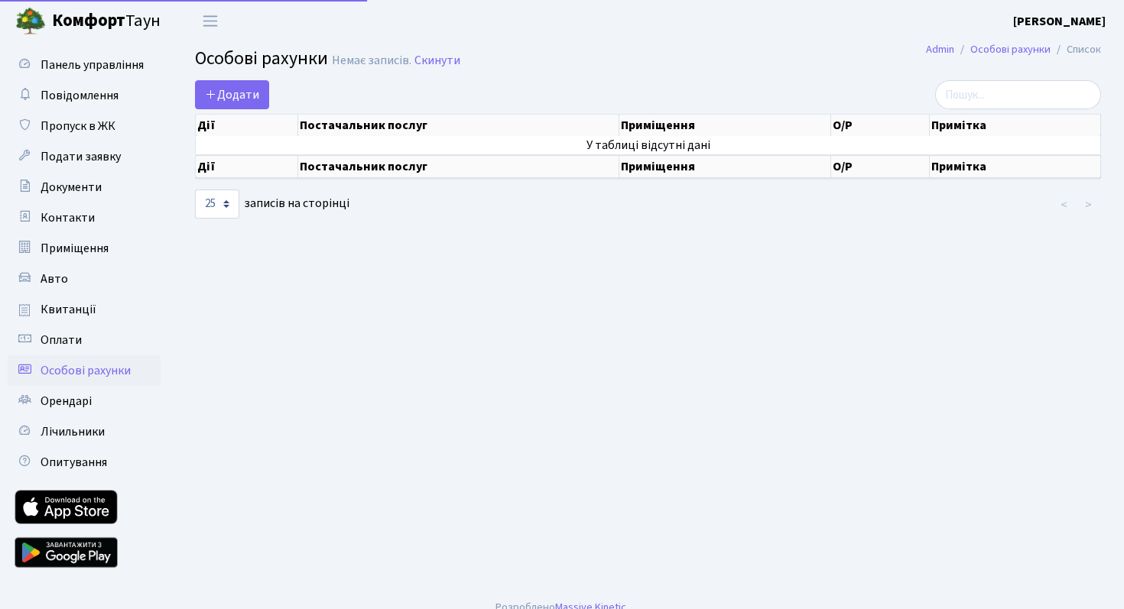
select select "25"
click at [79, 434] on span "Лічильники" at bounding box center [73, 431] width 64 height 17
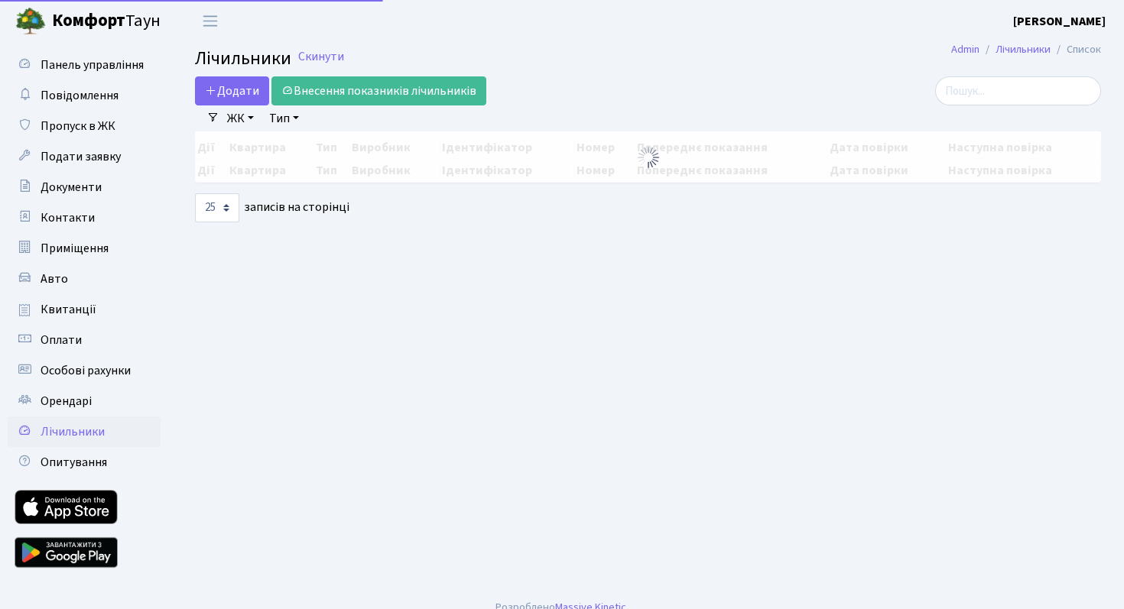
select select "25"
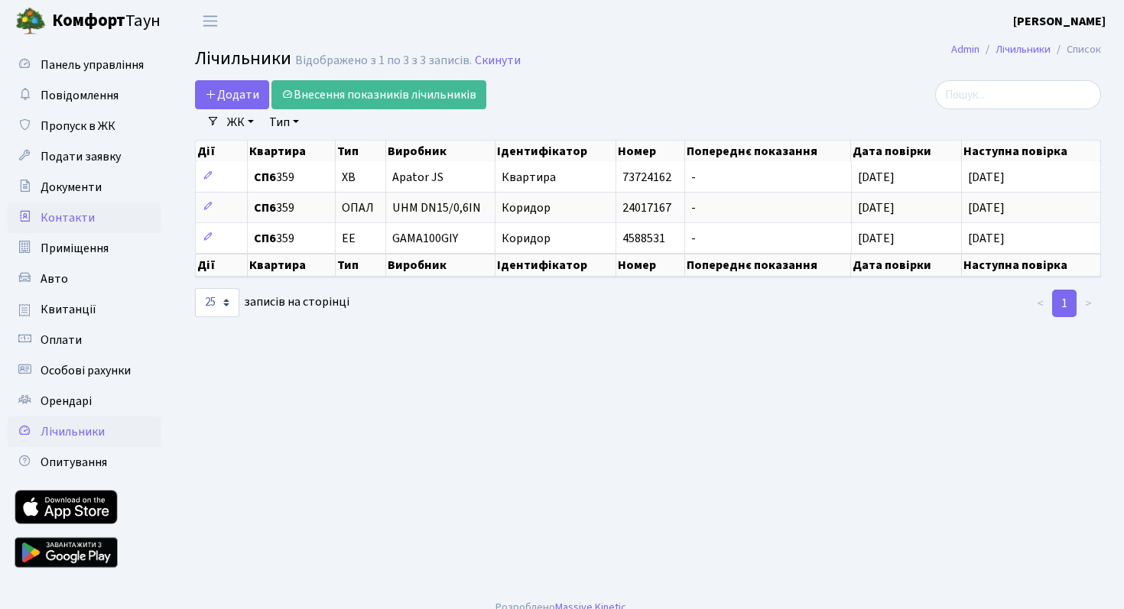
click at [79, 220] on span "Контакти" at bounding box center [68, 217] width 54 height 17
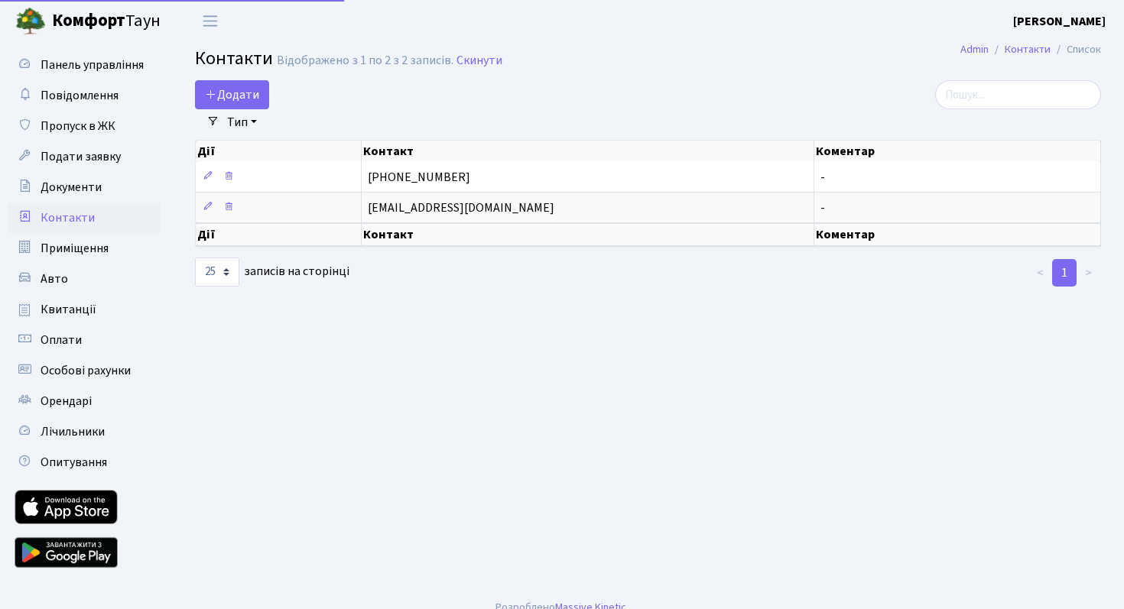
select select "25"
click at [81, 189] on span "Документи" at bounding box center [71, 187] width 61 height 17
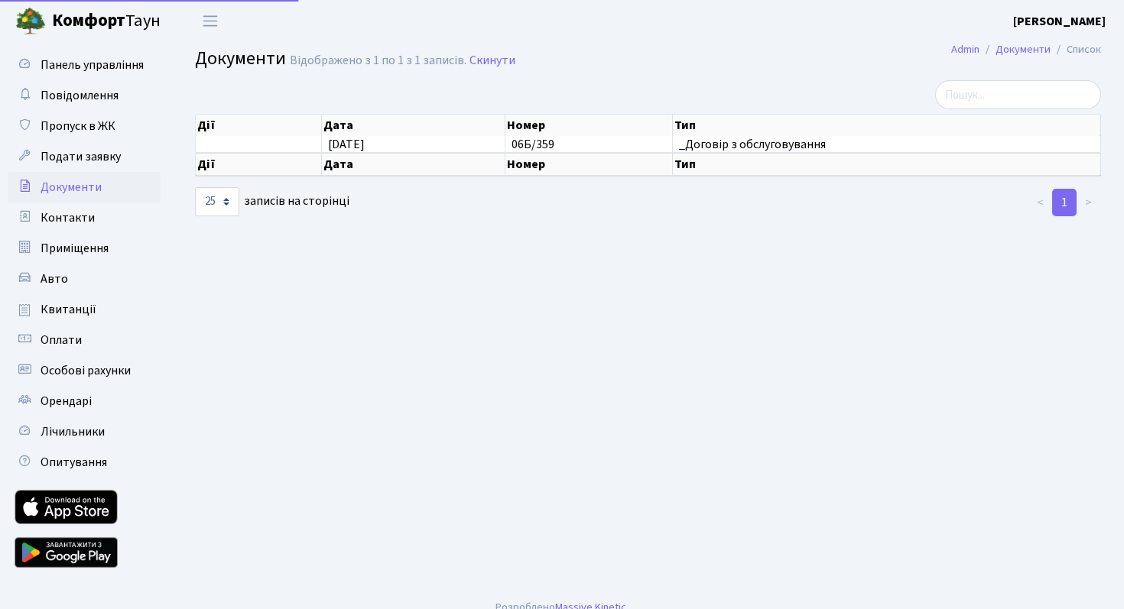
select select "25"
click at [81, 167] on link "Подати заявку" at bounding box center [84, 156] width 153 height 31
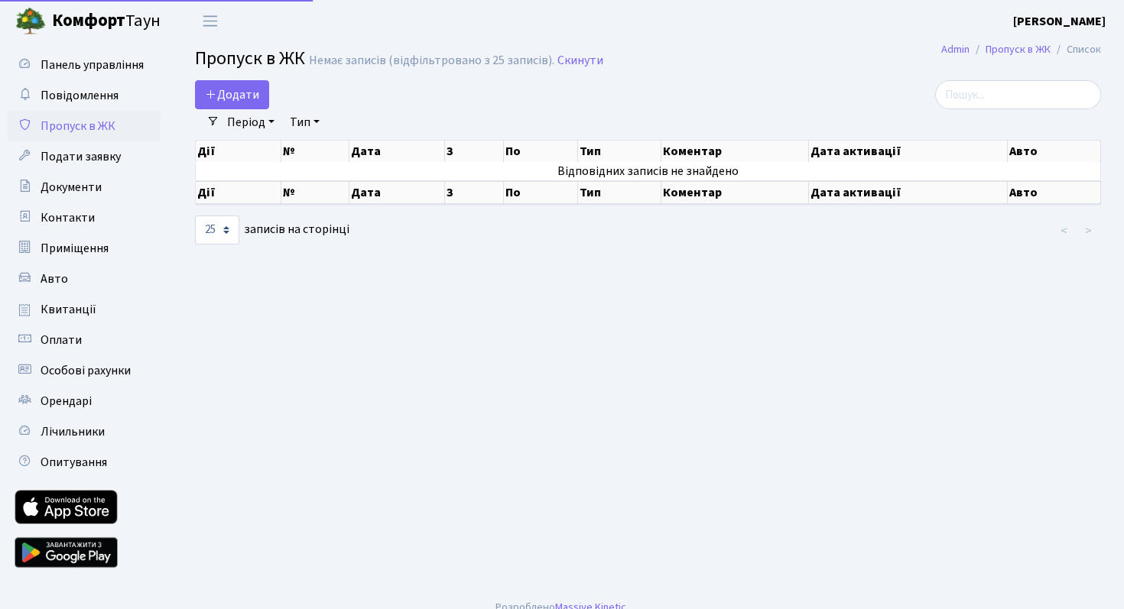
select select "25"
click at [86, 104] on link "Повідомлення" at bounding box center [84, 95] width 153 height 31
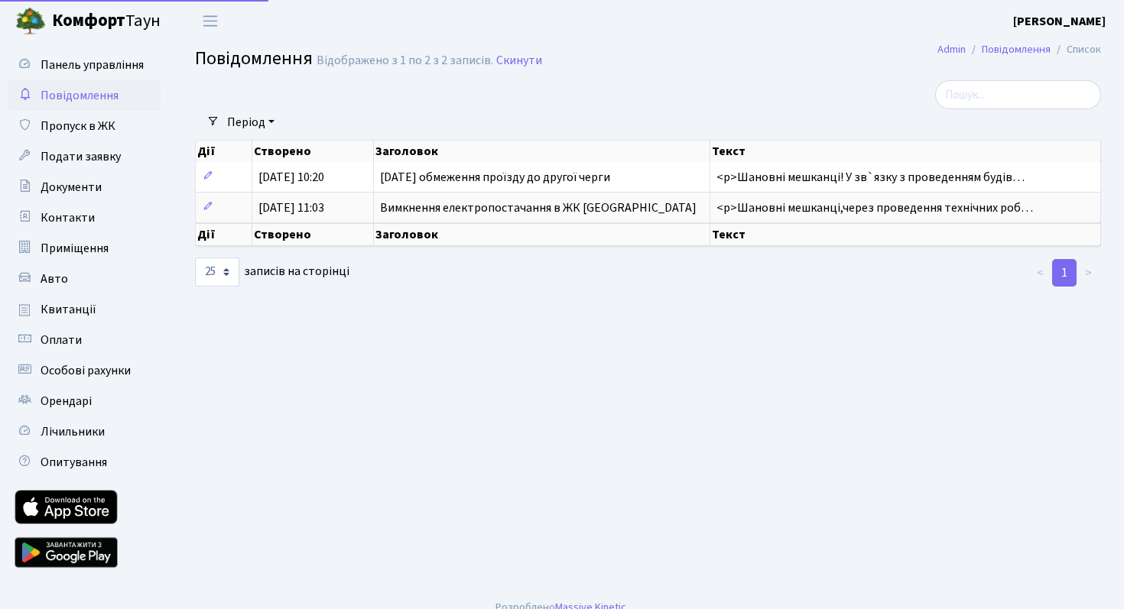
select select "25"
click at [89, 130] on span "Пропуск в ЖК" at bounding box center [78, 126] width 75 height 17
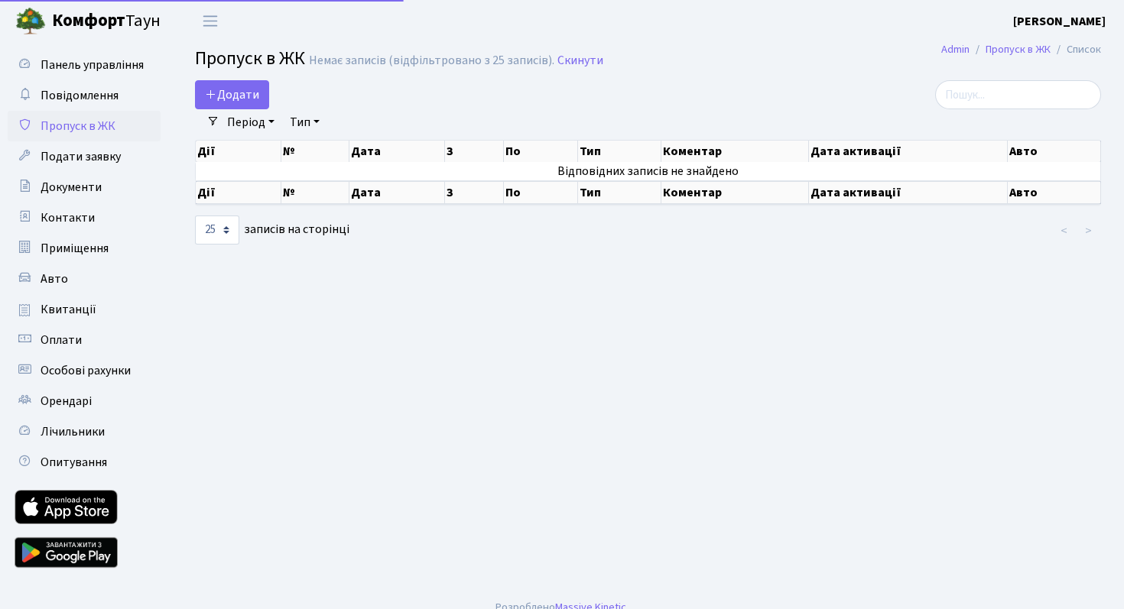
select select "25"
click at [89, 146] on link "Подати заявку" at bounding box center [84, 156] width 153 height 31
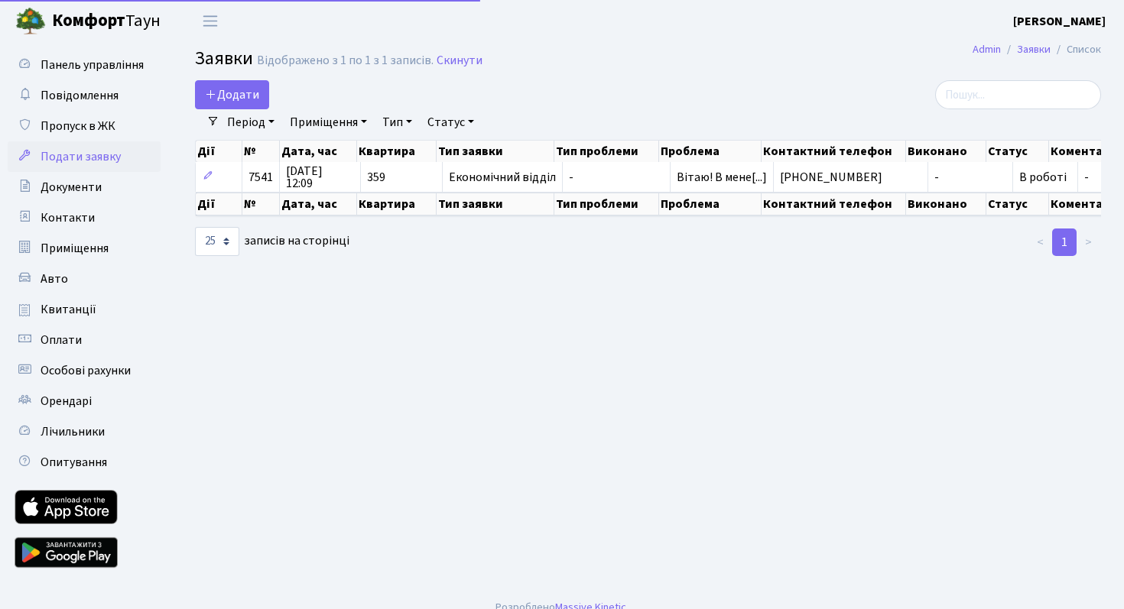
select select "25"
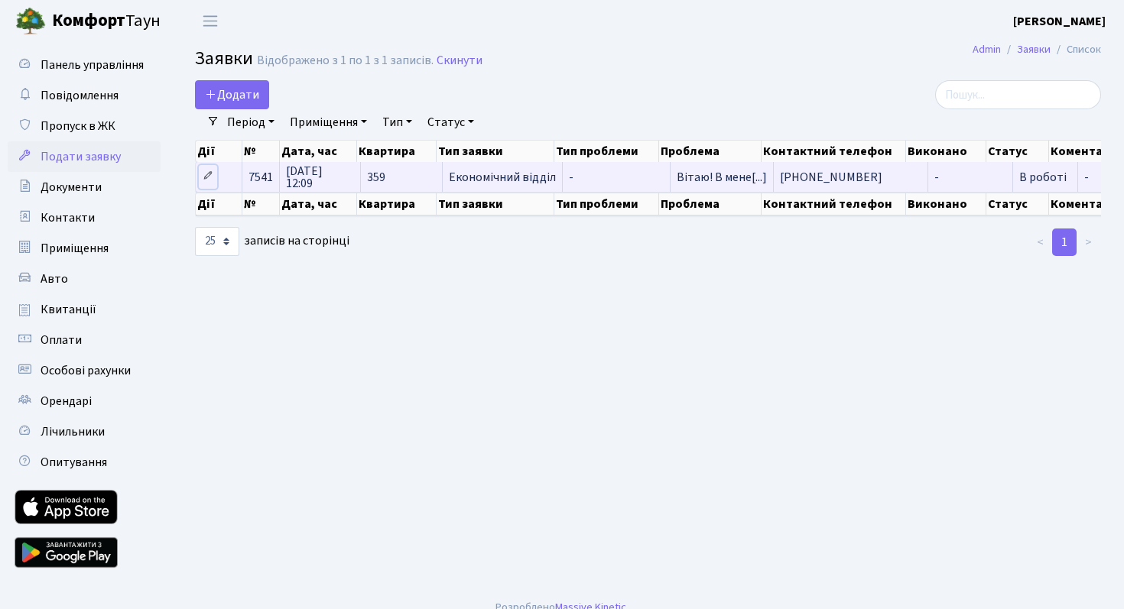
click at [212, 174] on icon at bounding box center [208, 175] width 11 height 11
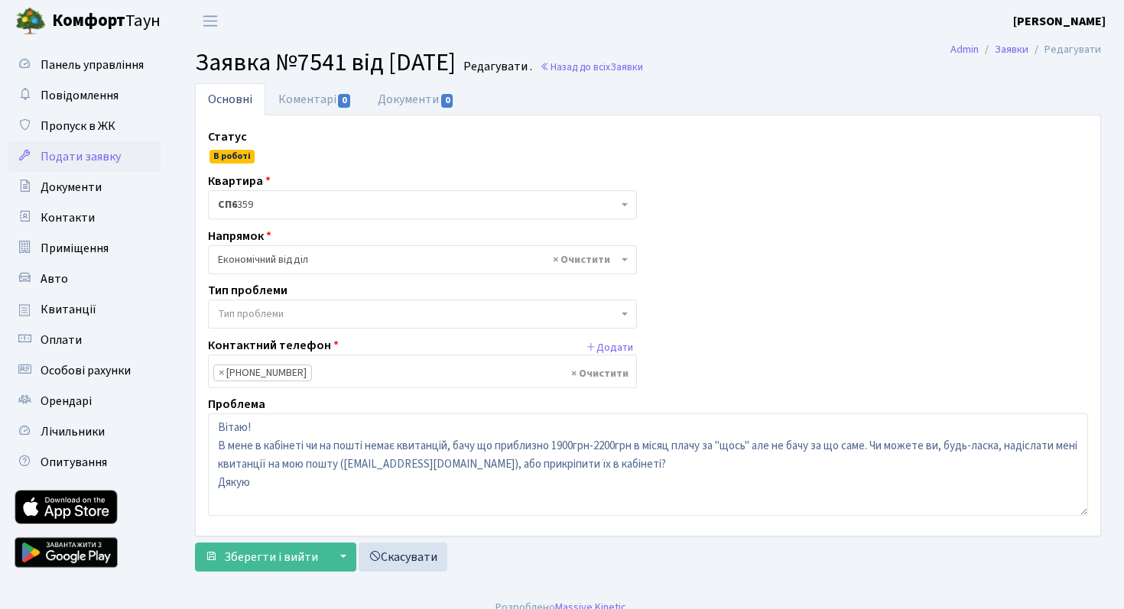
click at [225, 161] on span "В роботі" at bounding box center [231, 157] width 45 height 14
click at [225, 160] on span "В роботі" at bounding box center [231, 157] width 45 height 14
click at [316, 110] on link "Коментарі 0" at bounding box center [314, 98] width 99 height 31
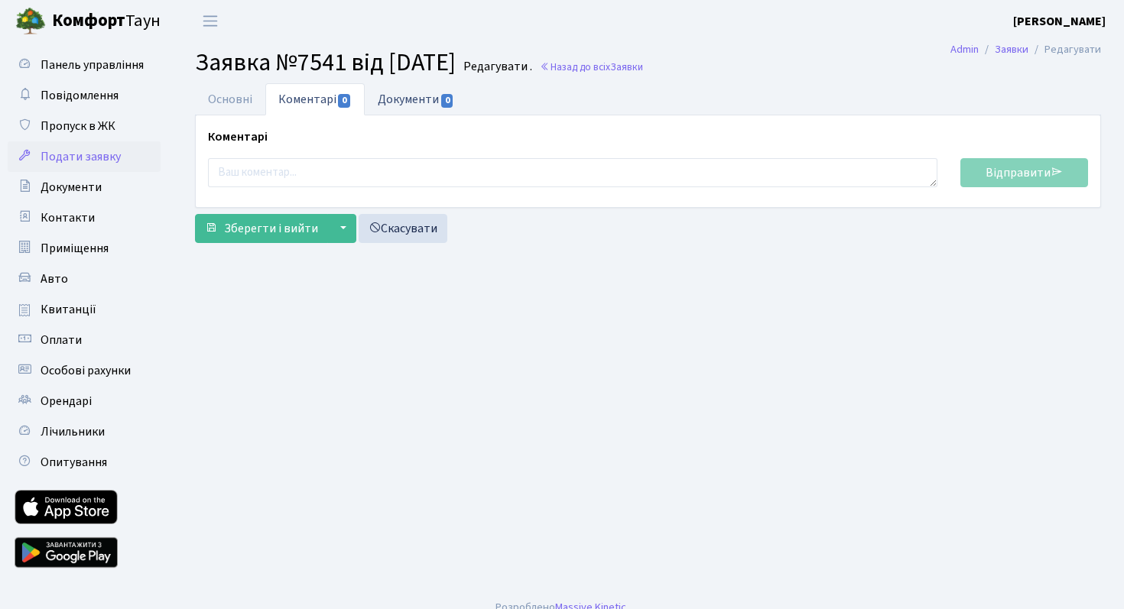
click at [381, 106] on link "Документи 0" at bounding box center [416, 98] width 102 height 31
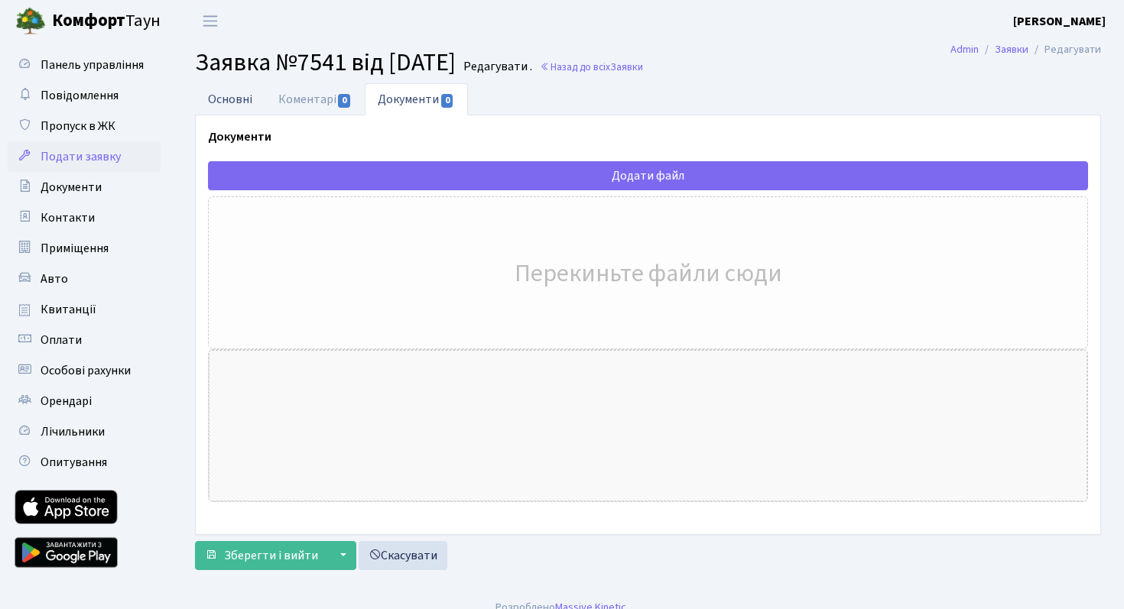
click at [263, 103] on link "Основні" at bounding box center [230, 98] width 70 height 31
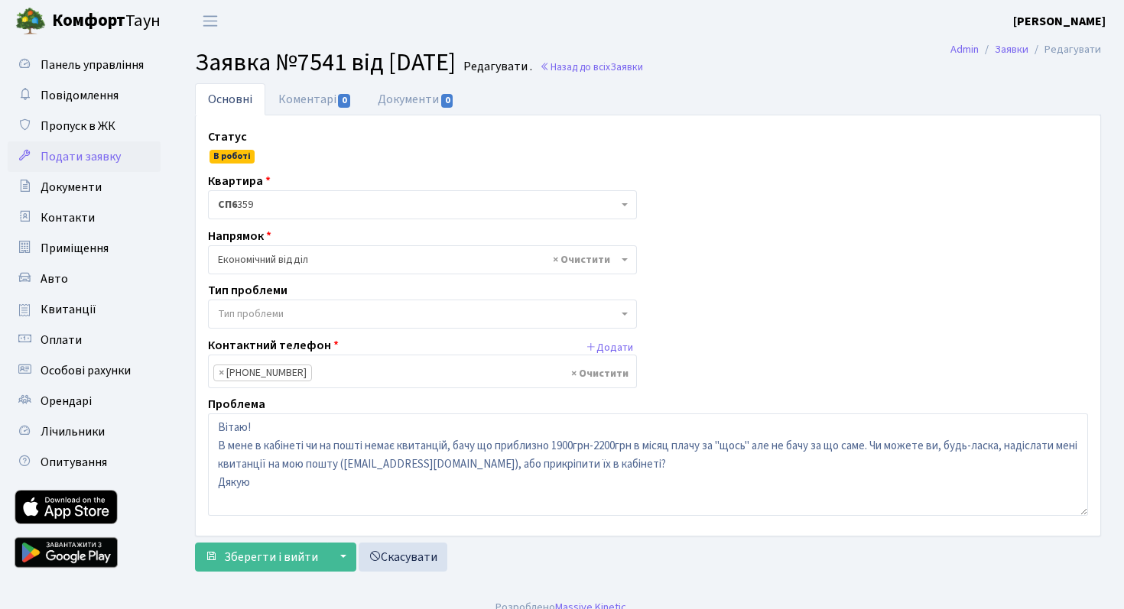
click at [313, 116] on div "Статус В роботі Квартира <b>СП6</b>&nbsp;&nbsp;&nbsp;359 СП6 359 Напрямок - Адм…" at bounding box center [648, 325] width 904 height 420
click at [311, 105] on link "Коментарі 0" at bounding box center [314, 98] width 99 height 31
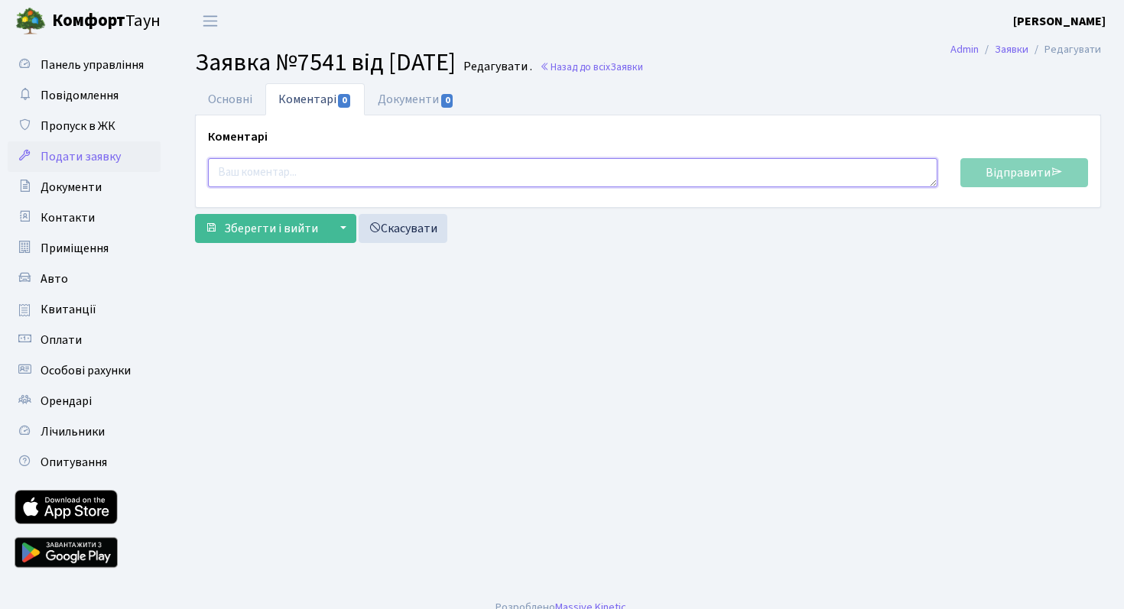
click at [350, 184] on textarea at bounding box center [572, 172] width 729 height 29
type textarea "d"
type textarea "ж"
type textarea "Вже неактуально, за серпень прийшли, всьо бачу"
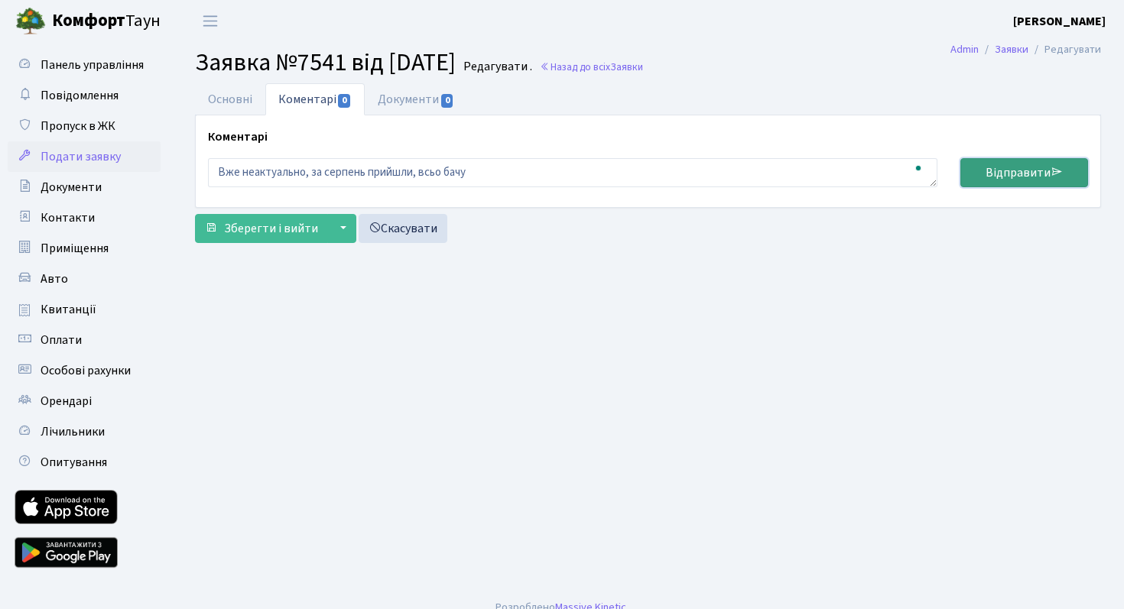
click at [1019, 170] on link "Відправити" at bounding box center [1024, 172] width 128 height 29
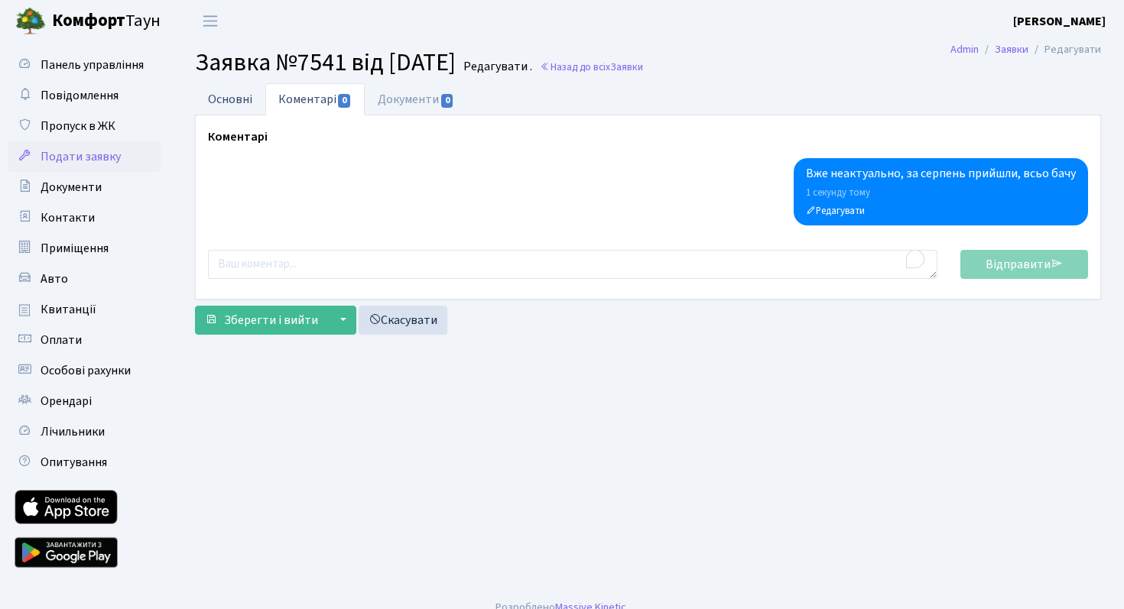
click at [253, 97] on link "Основні" at bounding box center [230, 98] width 70 height 31
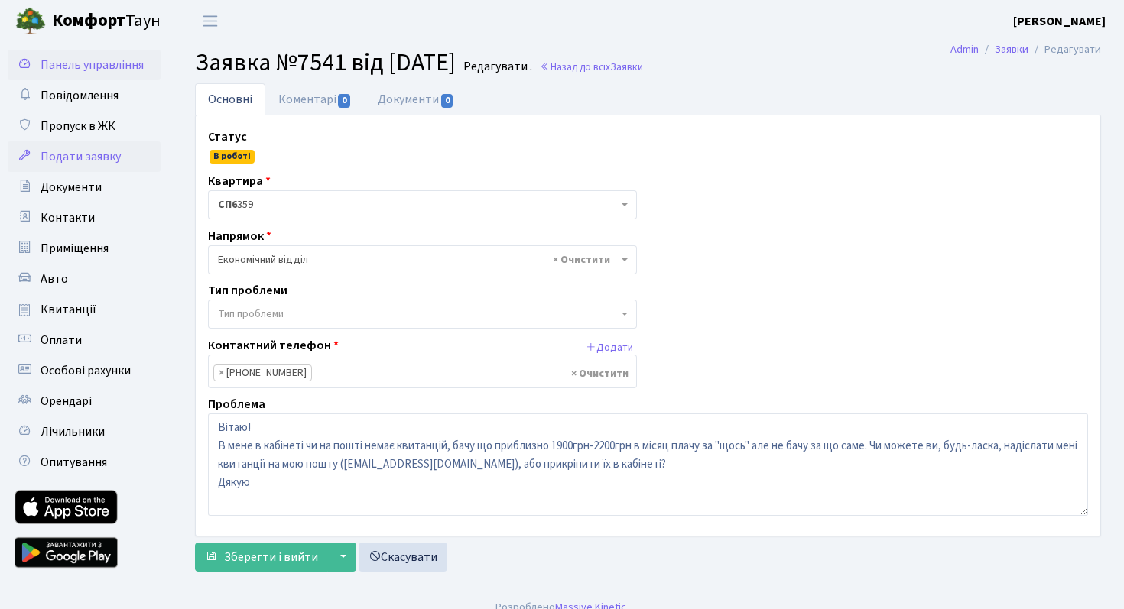
click at [110, 77] on link "Панель управління" at bounding box center [84, 65] width 153 height 31
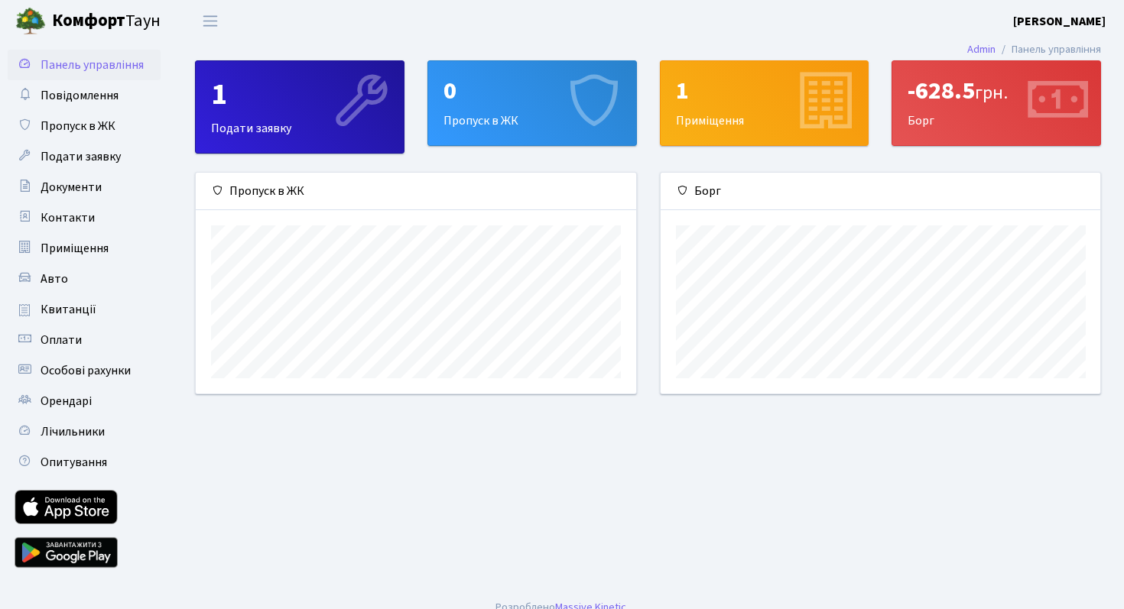
scroll to position [221, 439]
